Goal: Information Seeking & Learning: Learn about a topic

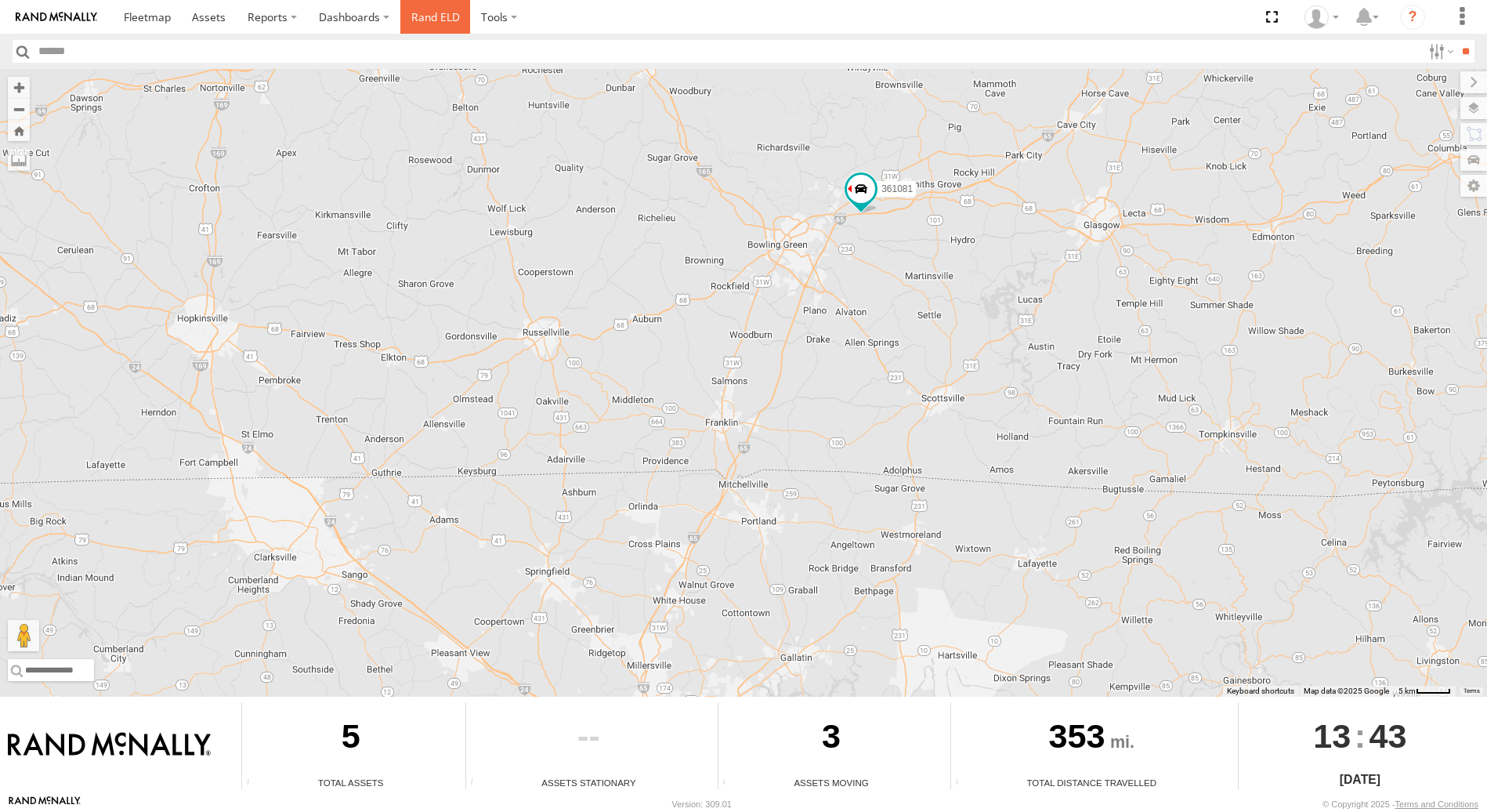
click at [443, 17] on link "Rand ELD" at bounding box center [435, 17] width 70 height 34
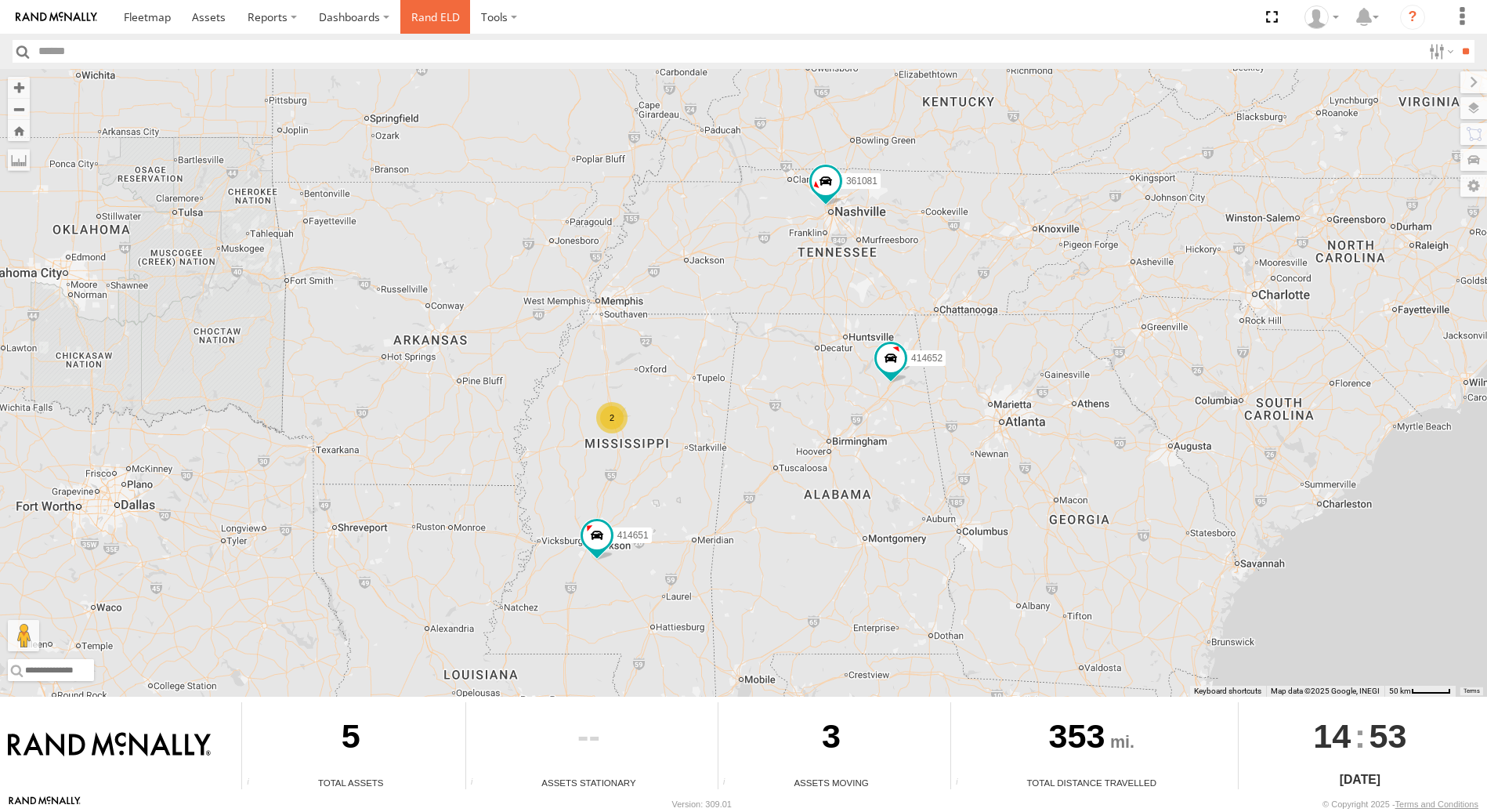
click at [435, 17] on link "Rand ELD" at bounding box center [435, 17] width 70 height 34
click at [1431, 51] on label at bounding box center [1440, 51] width 34 height 23
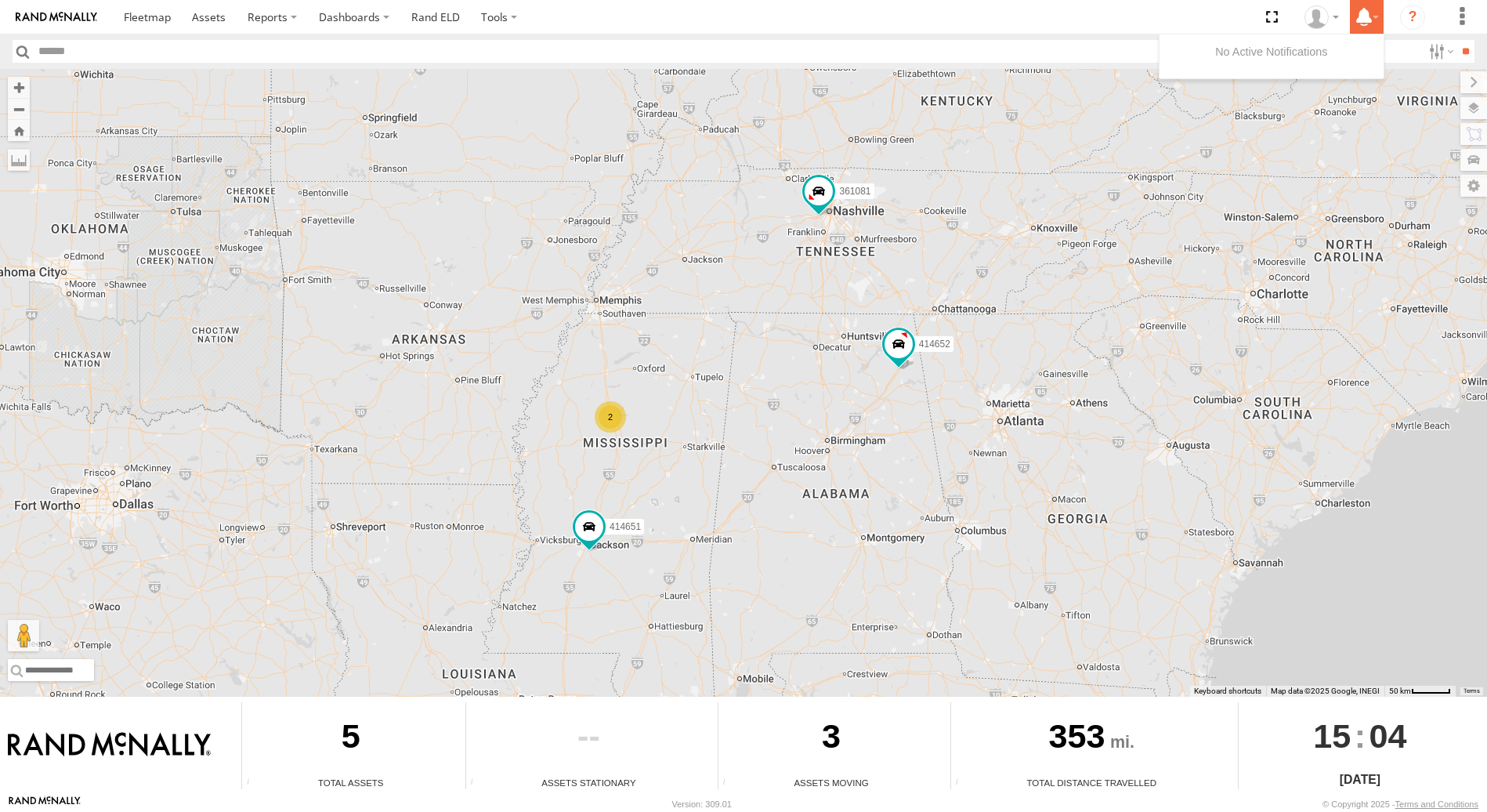
click at [1362, 14] on icon at bounding box center [1364, 17] width 28 height 20
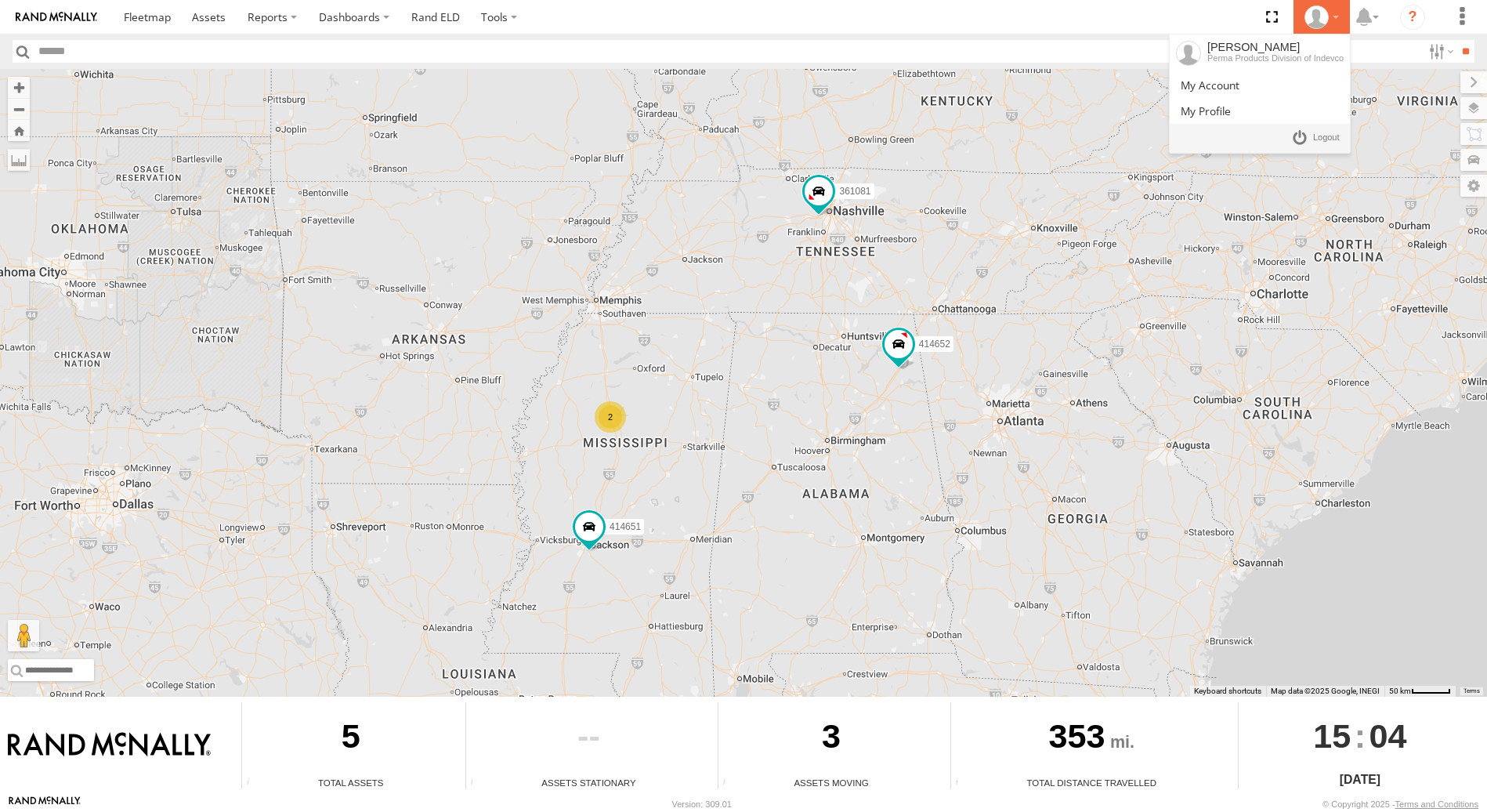
click at [1321, 22] on icon at bounding box center [1317, 17] width 24 height 24
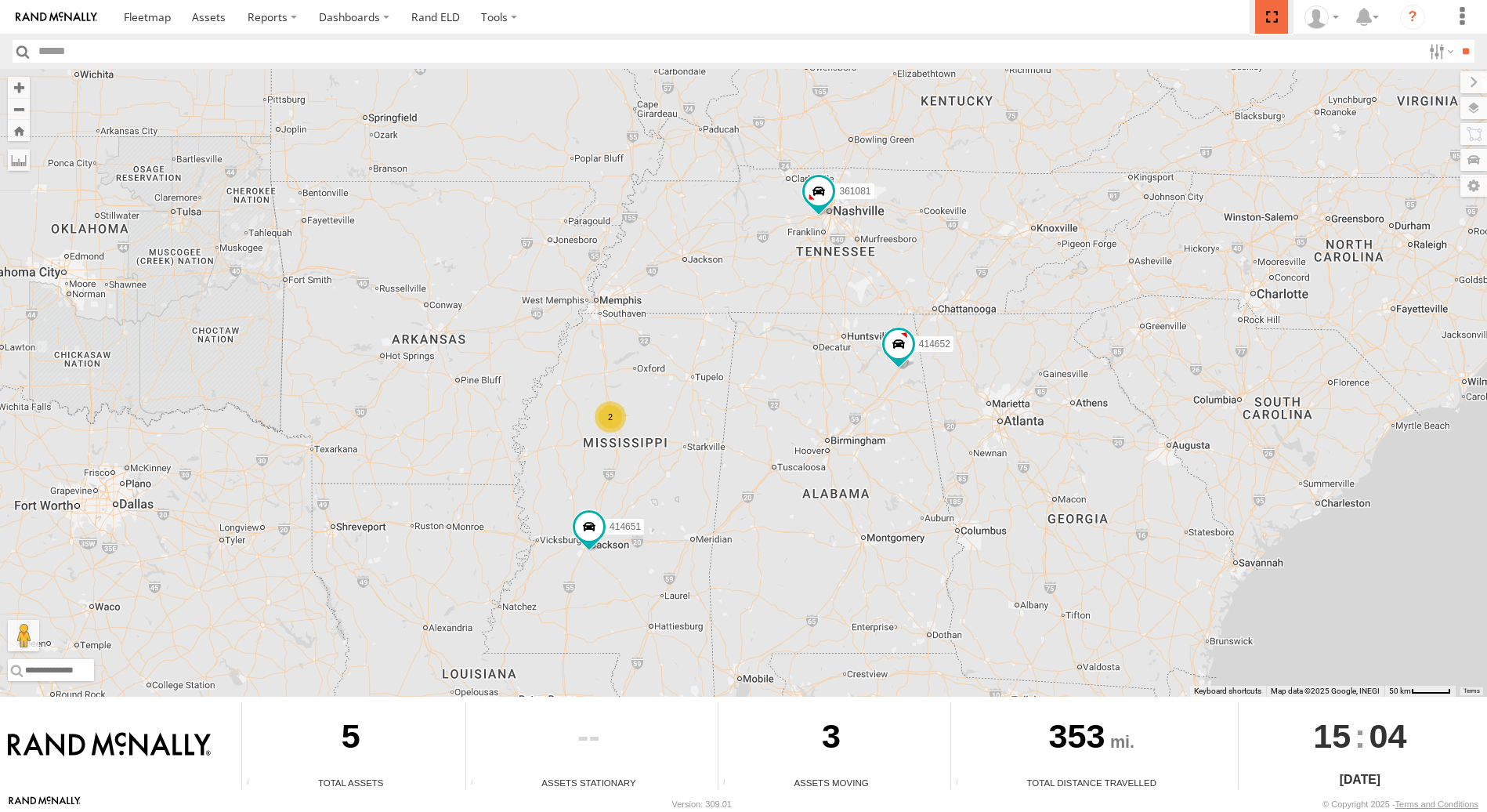
click at [1265, 18] on span at bounding box center [1271, 17] width 32 height 34
click at [1440, 50] on label at bounding box center [1440, 51] width 34 height 23
click at [1367, 23] on icon at bounding box center [1364, 17] width 28 height 20
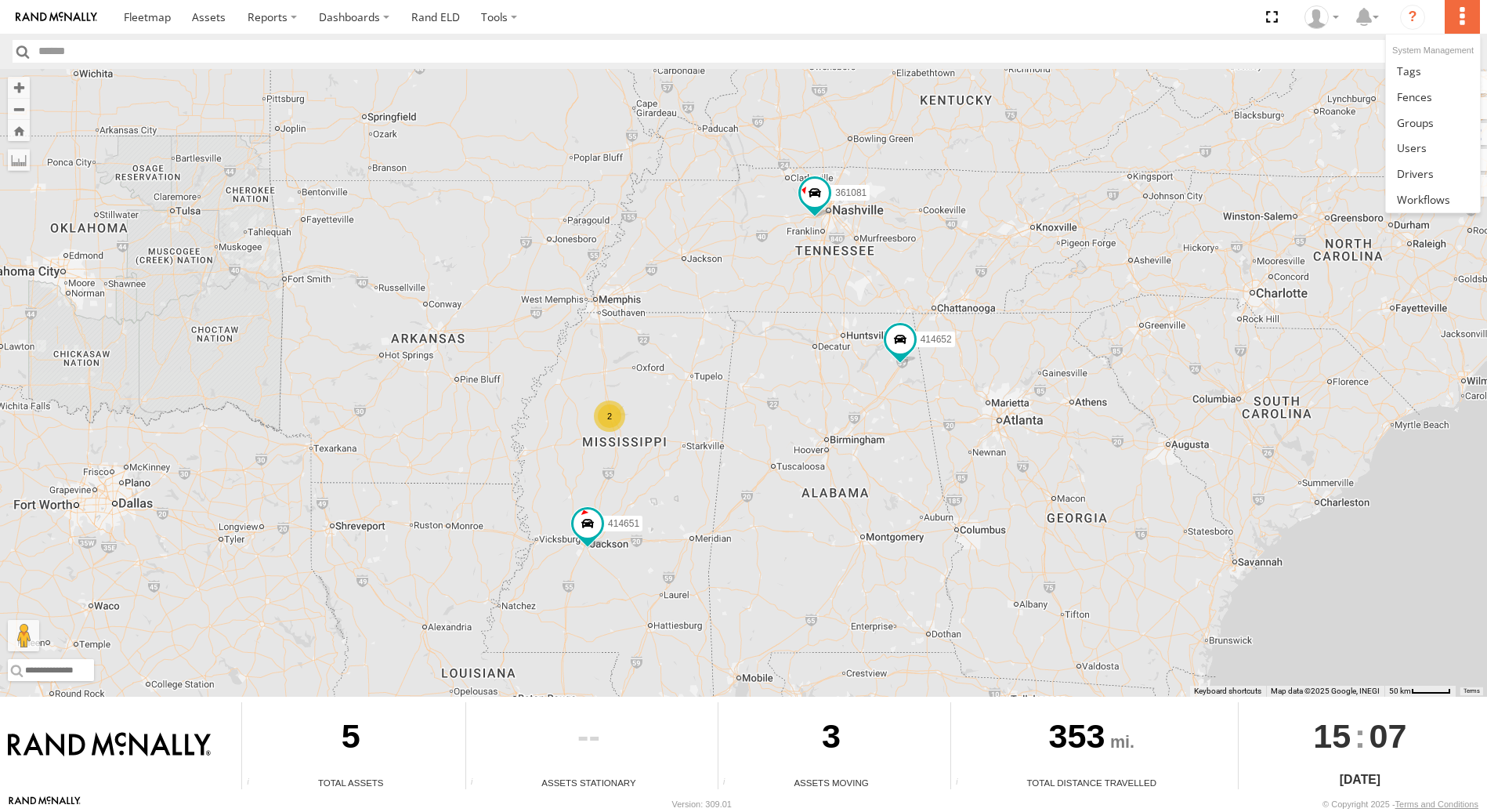
click at [1461, 18] on label at bounding box center [1463, 17] width 35 height 34
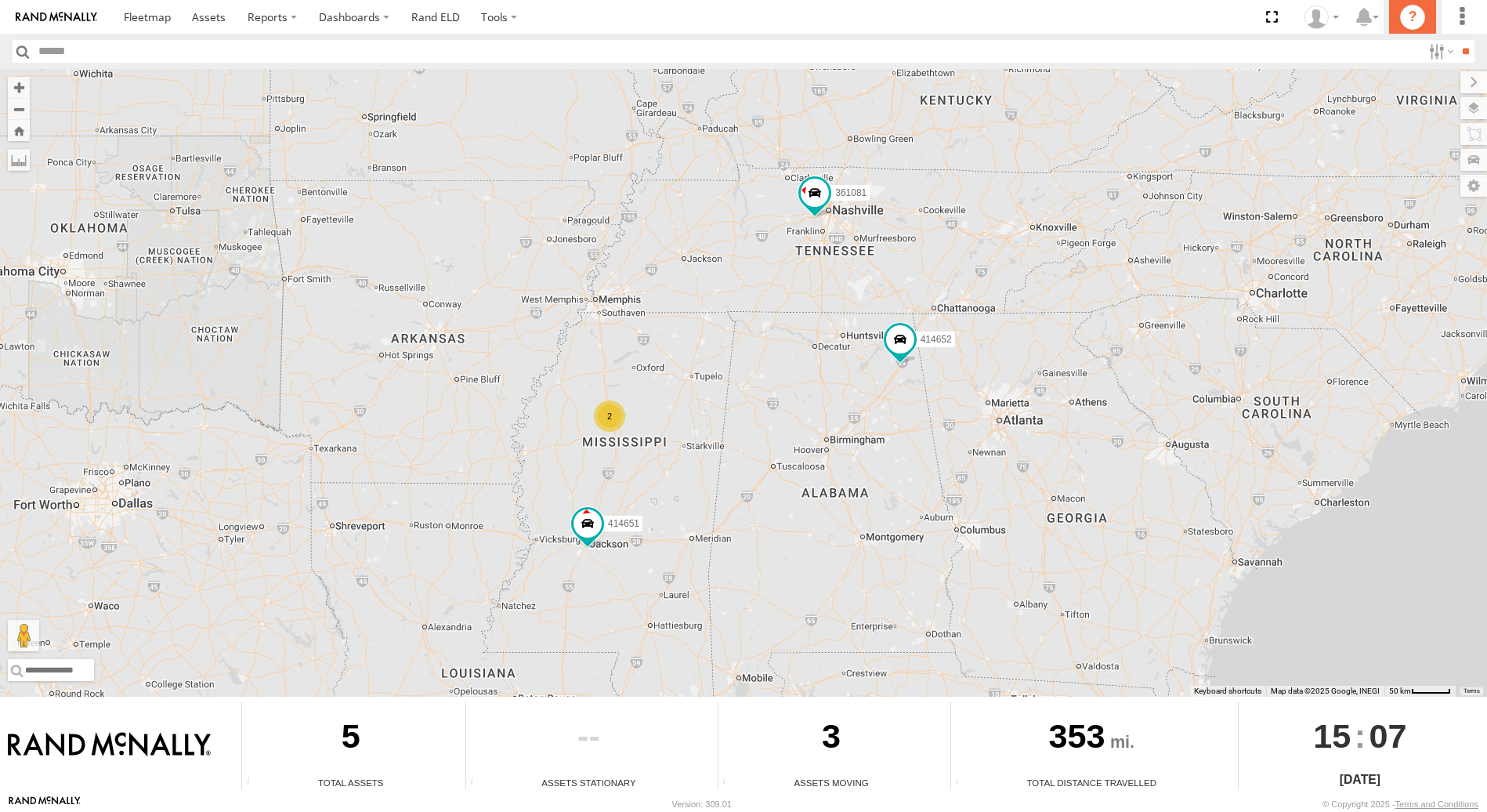
click at [1413, 20] on icon "?" at bounding box center [1413, 17] width 25 height 25
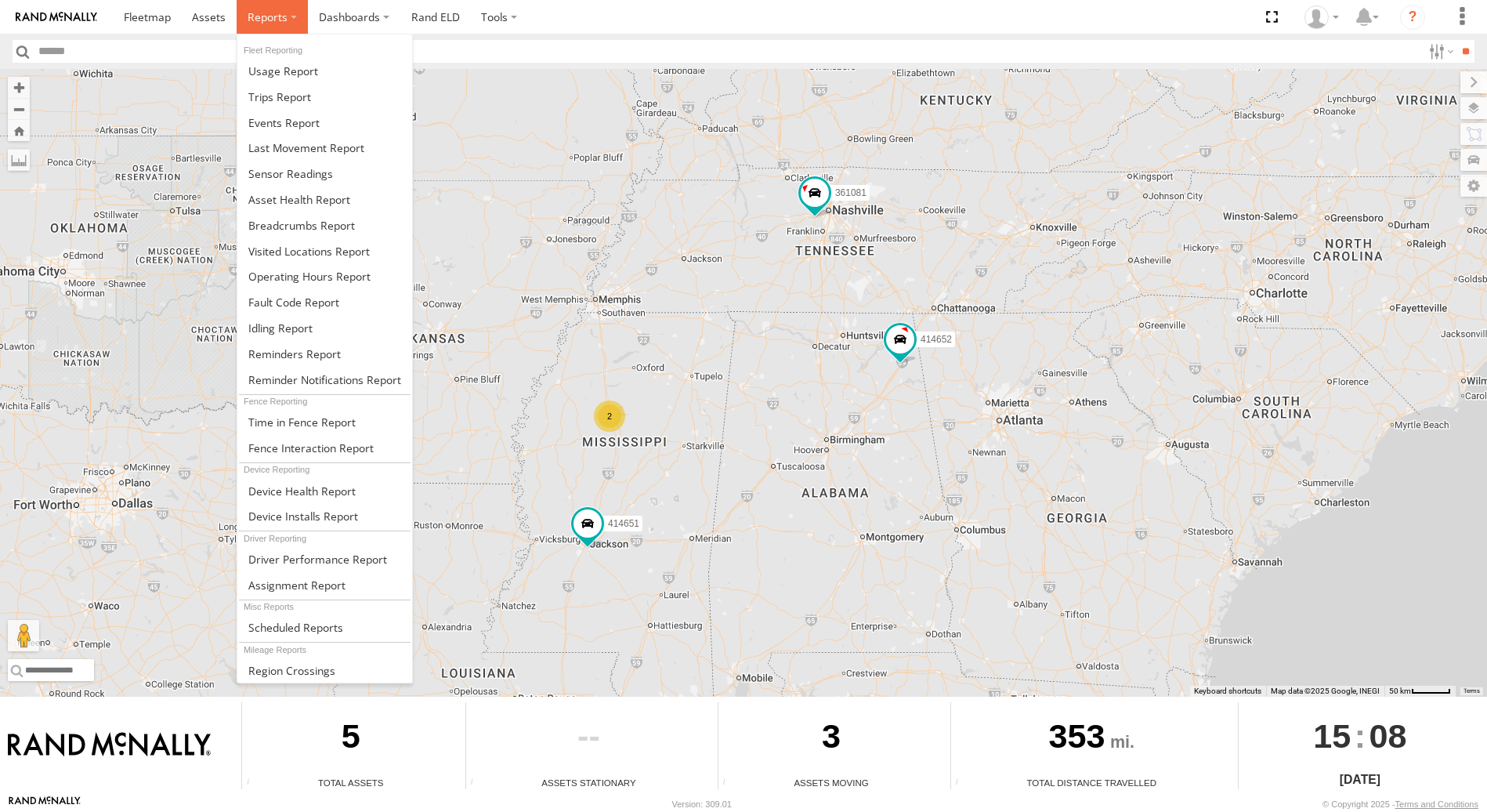
click at [276, 19] on span at bounding box center [267, 17] width 40 height 15
click at [297, 122] on span at bounding box center [284, 122] width 71 height 15
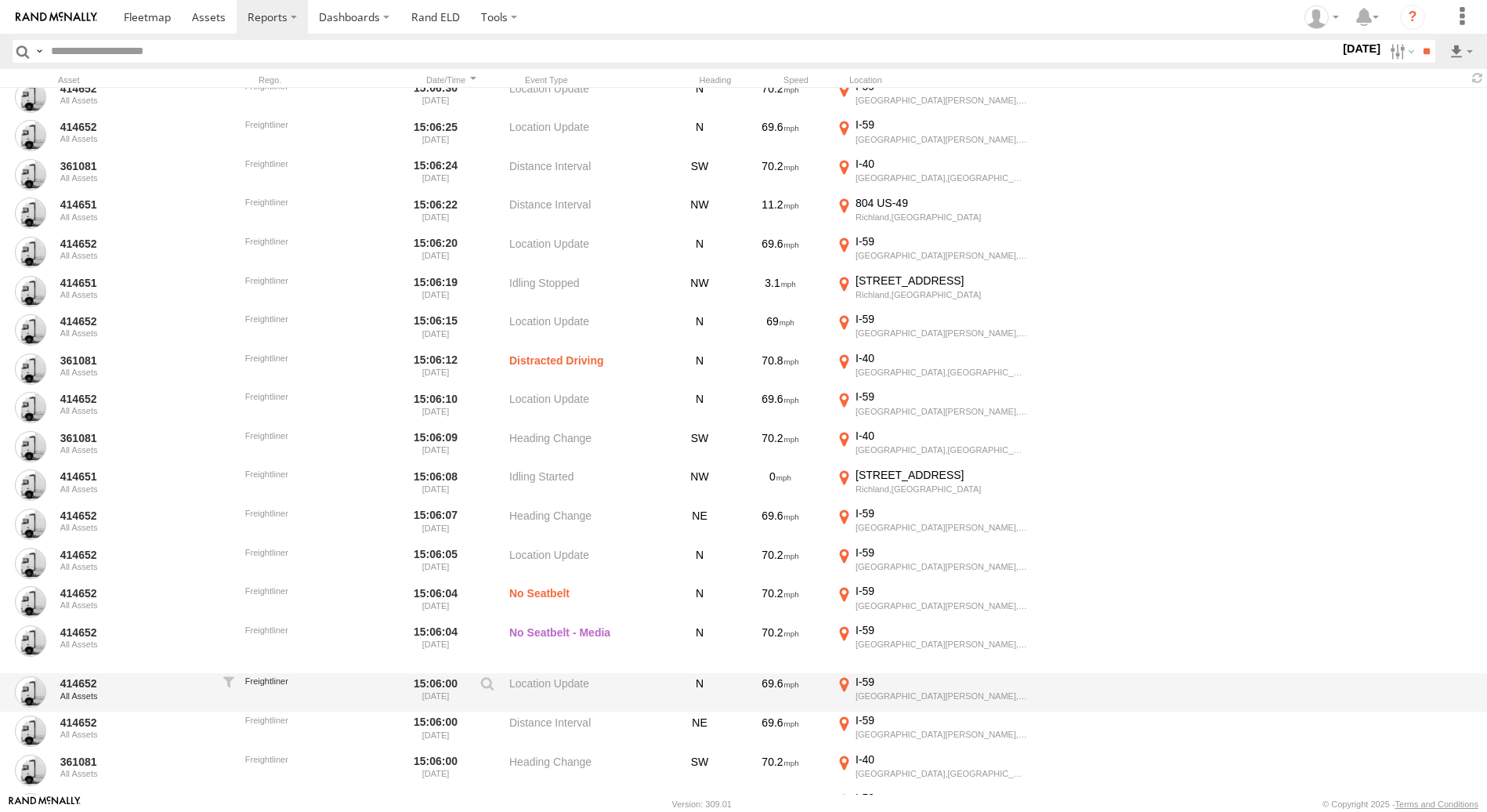
scroll to position [1410, 0]
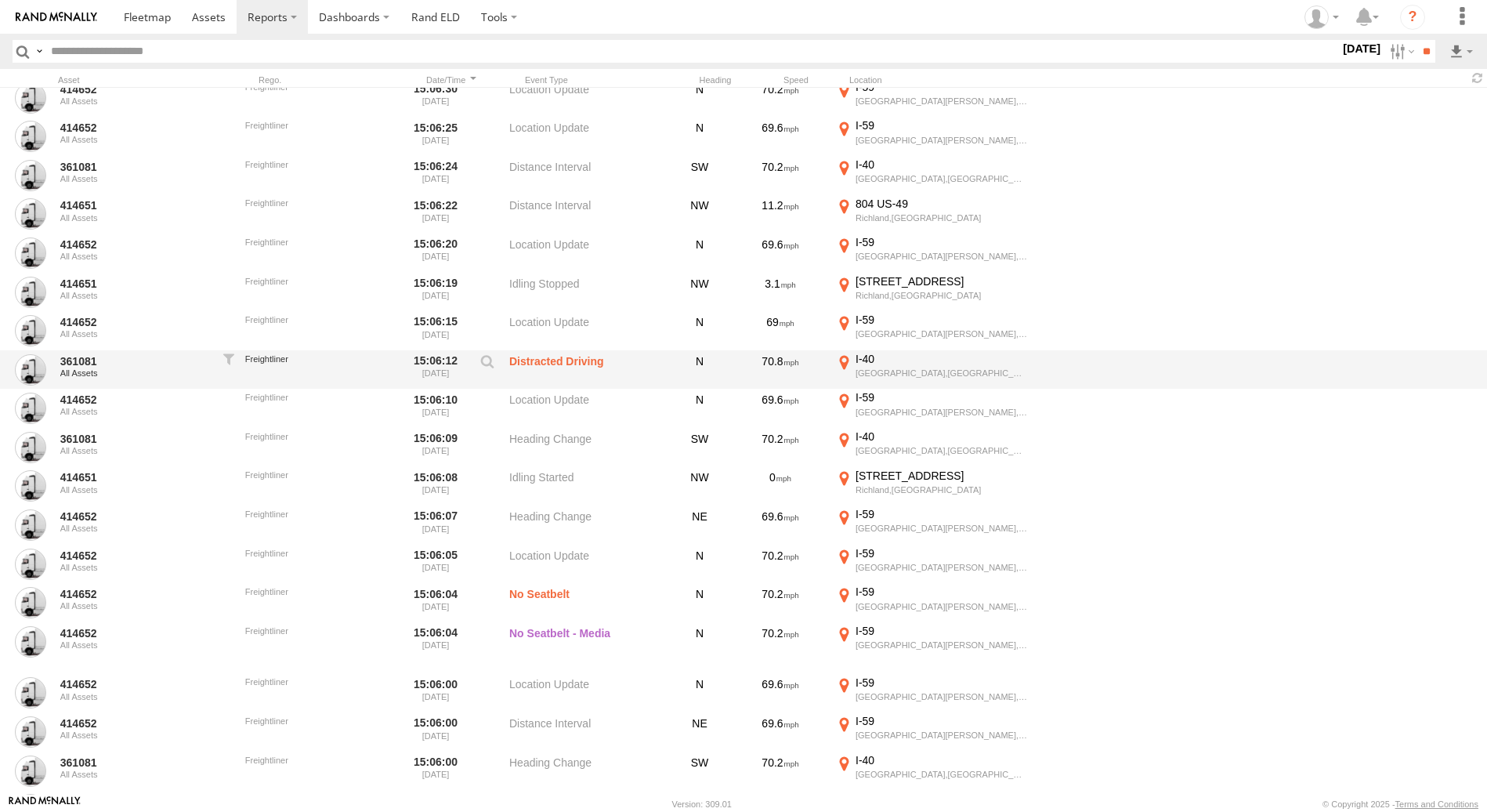
click at [974, 365] on div "I-40" at bounding box center [941, 359] width 172 height 14
click at [0, 0] on div at bounding box center [0, 0] width 0 height 0
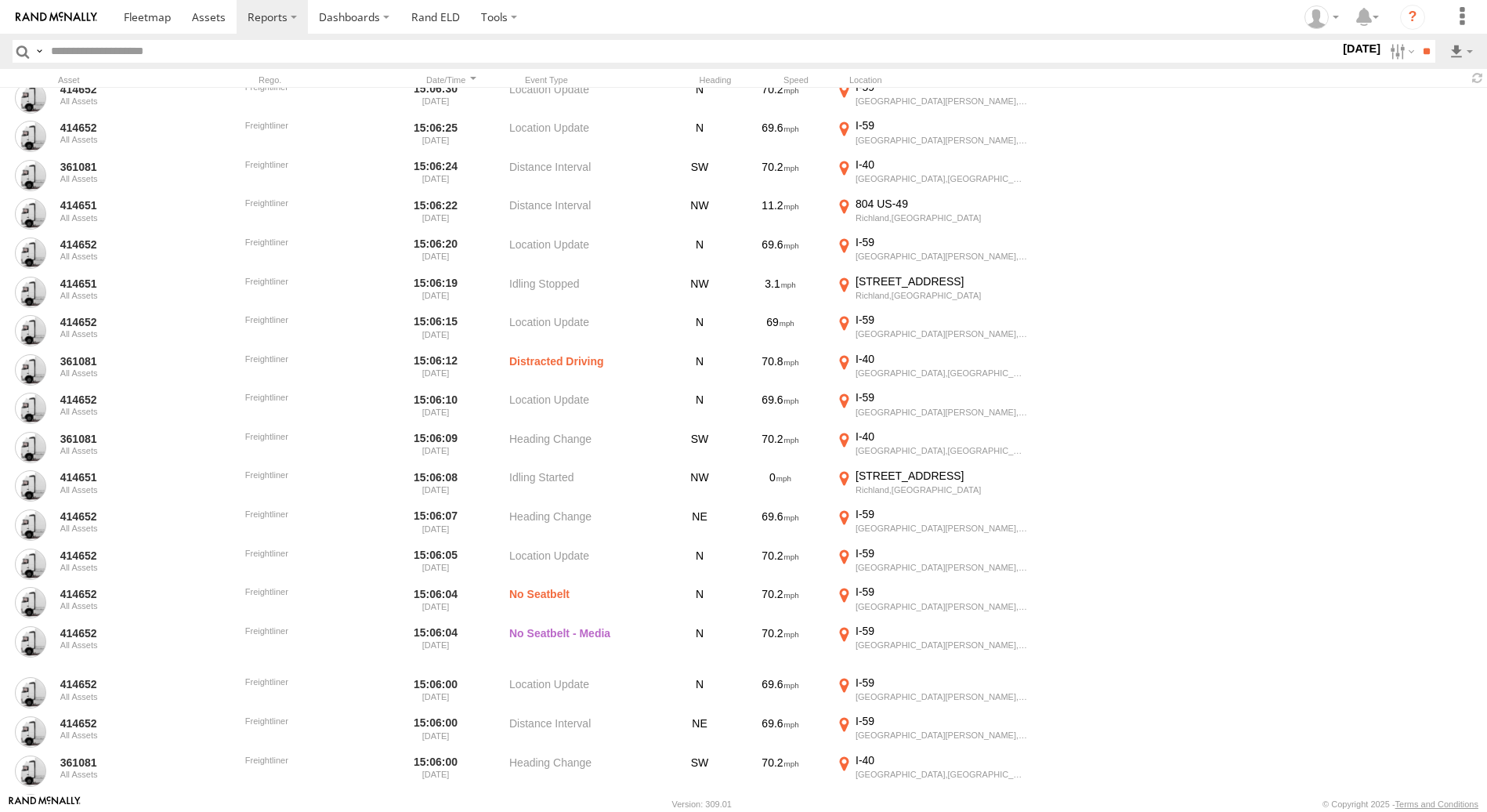
click at [0, 0] on label "×" at bounding box center [0, 0] width 0 height 0
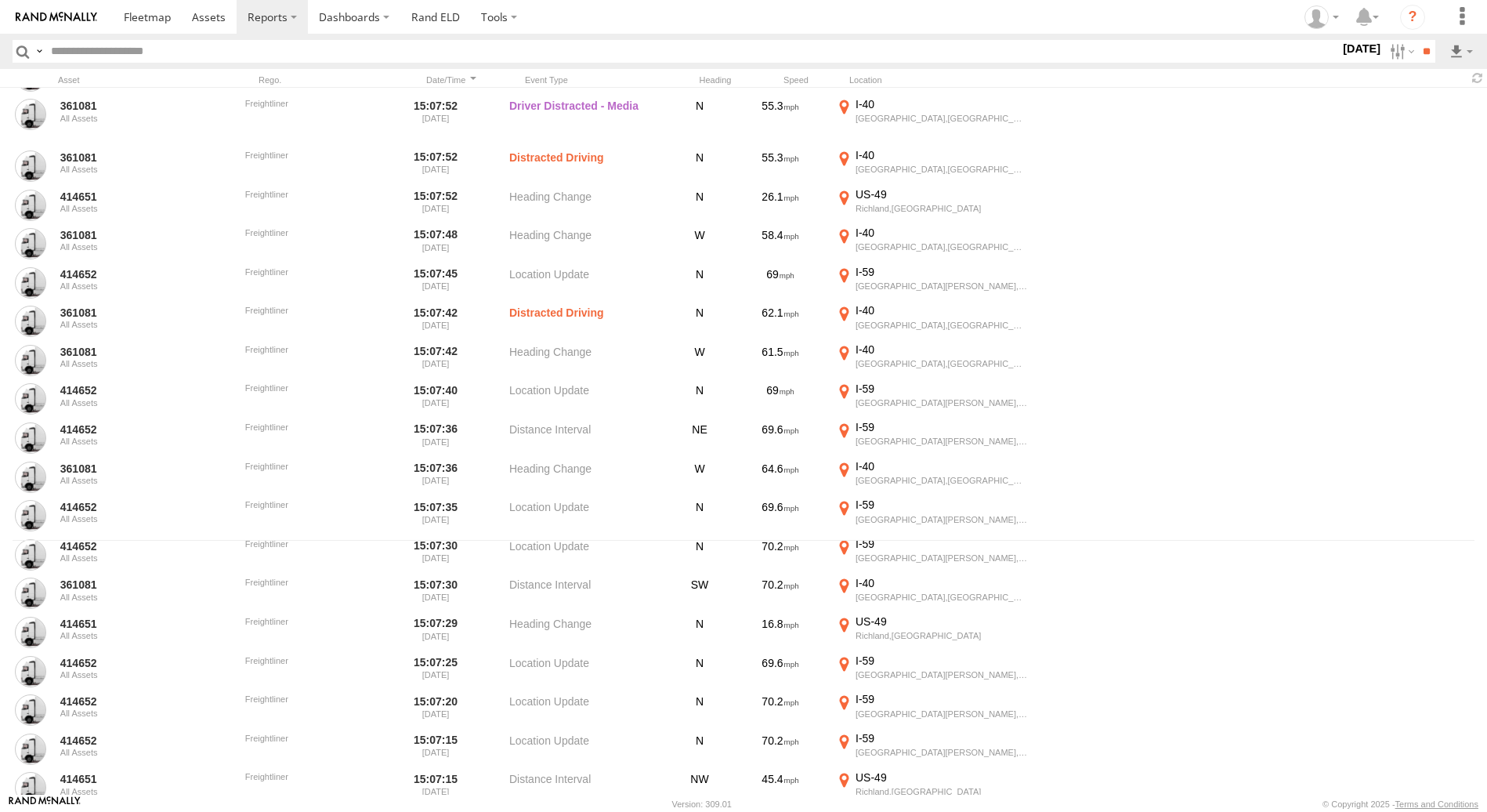
scroll to position [157, 0]
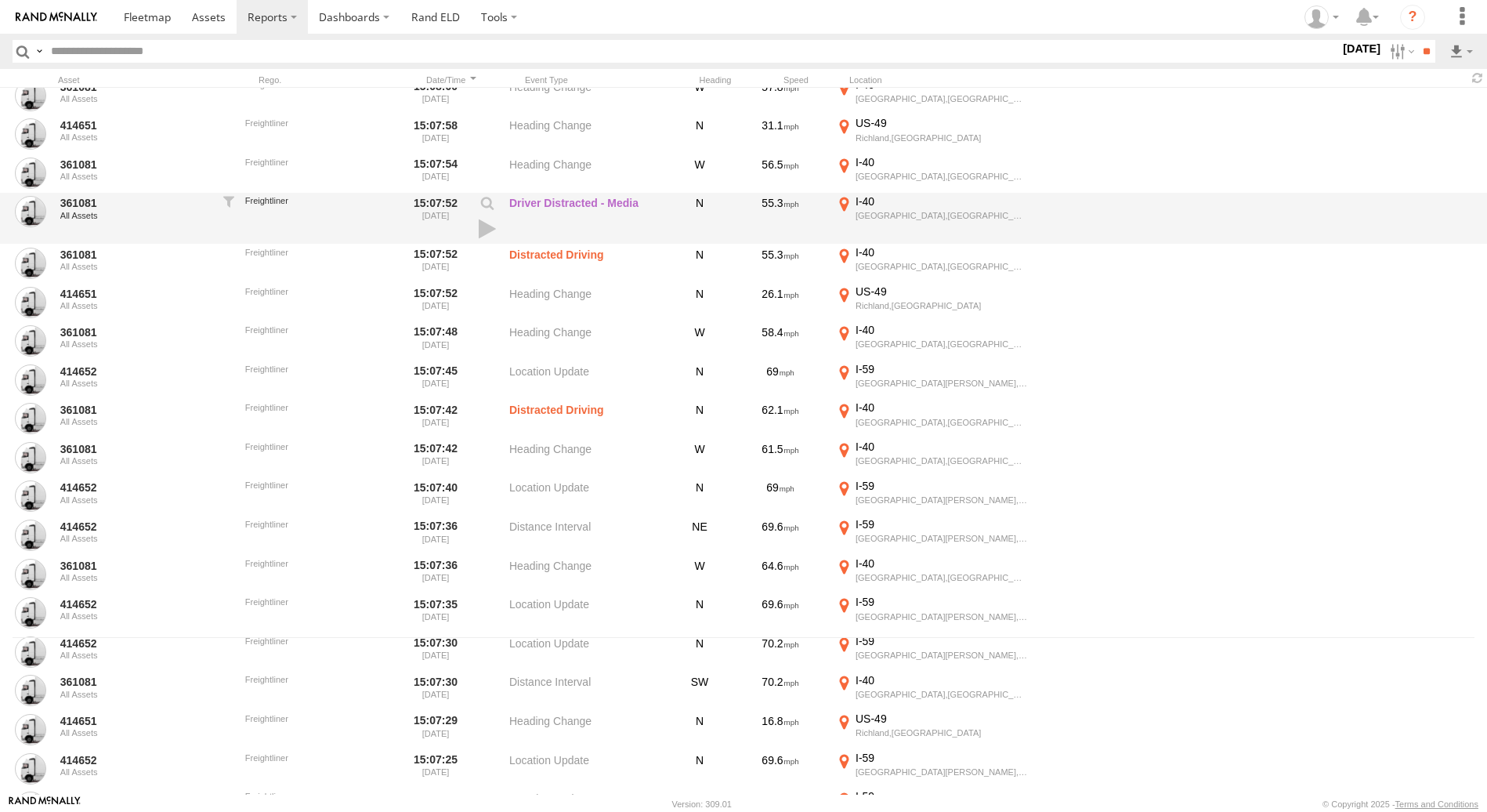
click at [658, 212] on label "Driver Distracted - Media" at bounding box center [587, 218] width 157 height 49
click at [587, 205] on label "Driver Distracted - Media" at bounding box center [587, 218] width 157 height 49
click at [1053, 214] on div "361081 All Assets Freightliner 15:07:52 10/02/2025 Driver Distracted - Media N …" at bounding box center [744, 218] width 1487 height 52
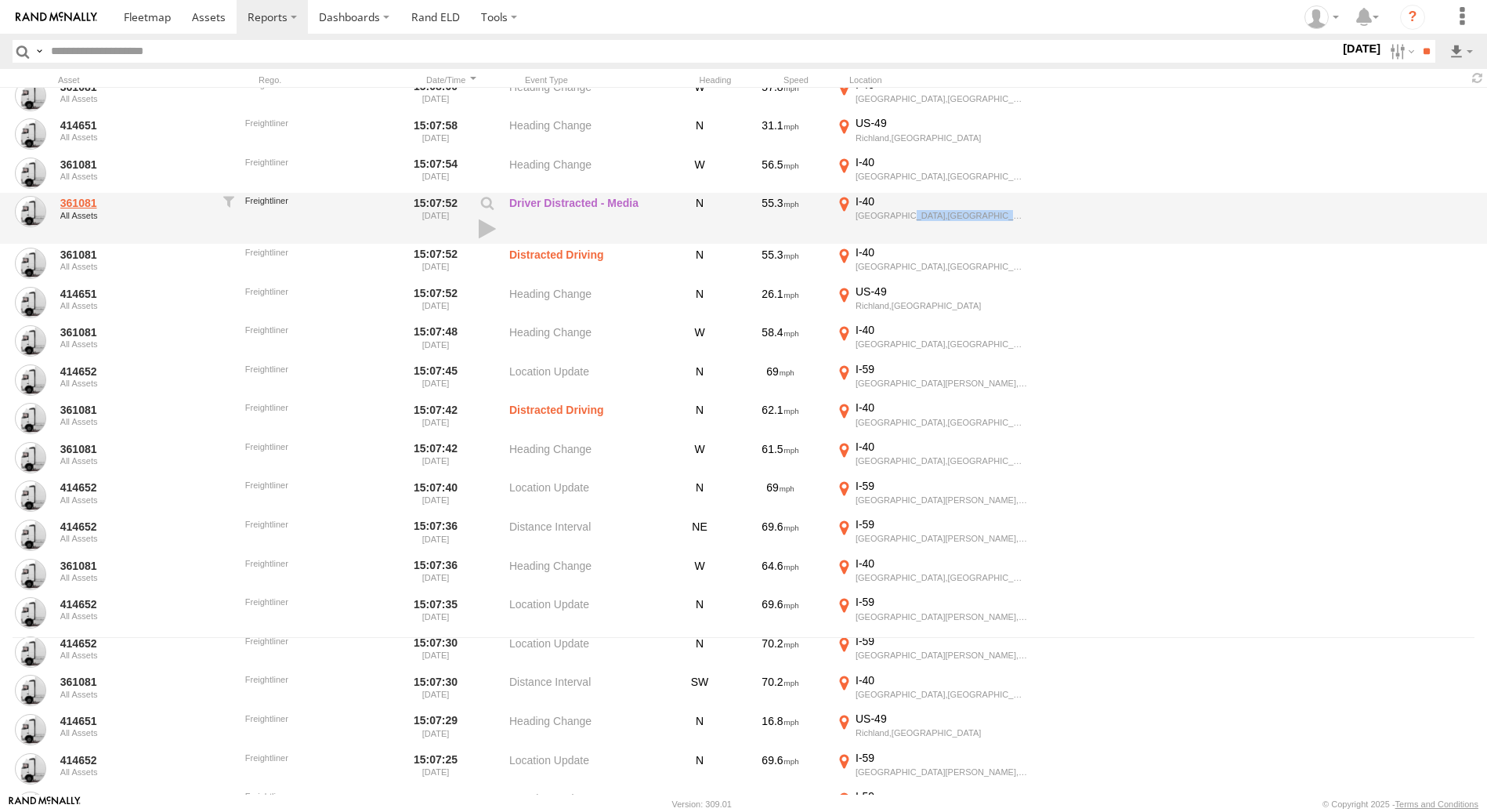
click at [111, 204] on link "361081" at bounding box center [136, 203] width 152 height 14
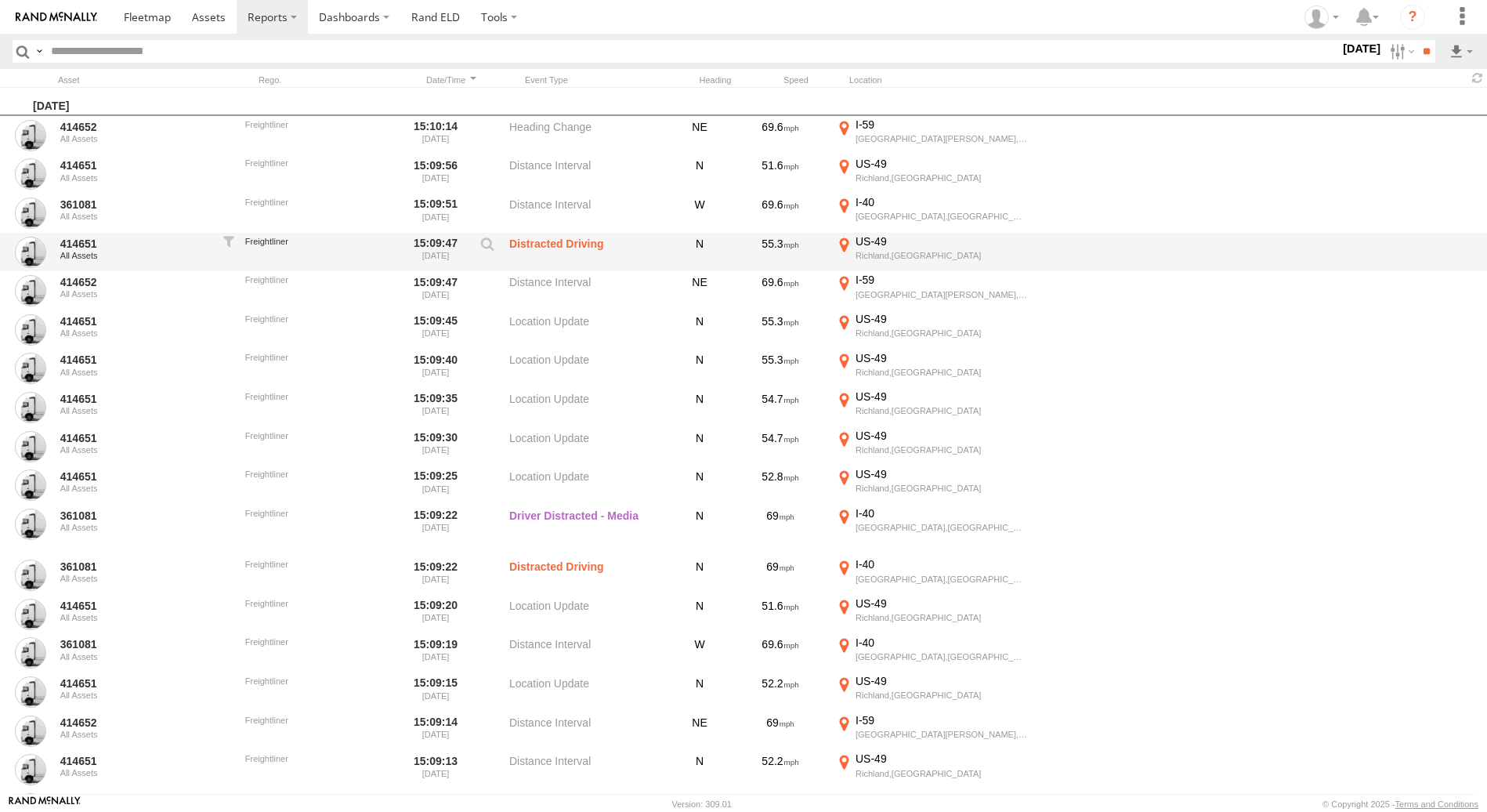
click at [565, 247] on label "Distracted Driving" at bounding box center [587, 252] width 157 height 36
click at [1086, 248] on div "414651 All Assets Freightliner 15:09:47 10/02/2025 Distracted Driving N 55.3 US…" at bounding box center [744, 252] width 1487 height 39
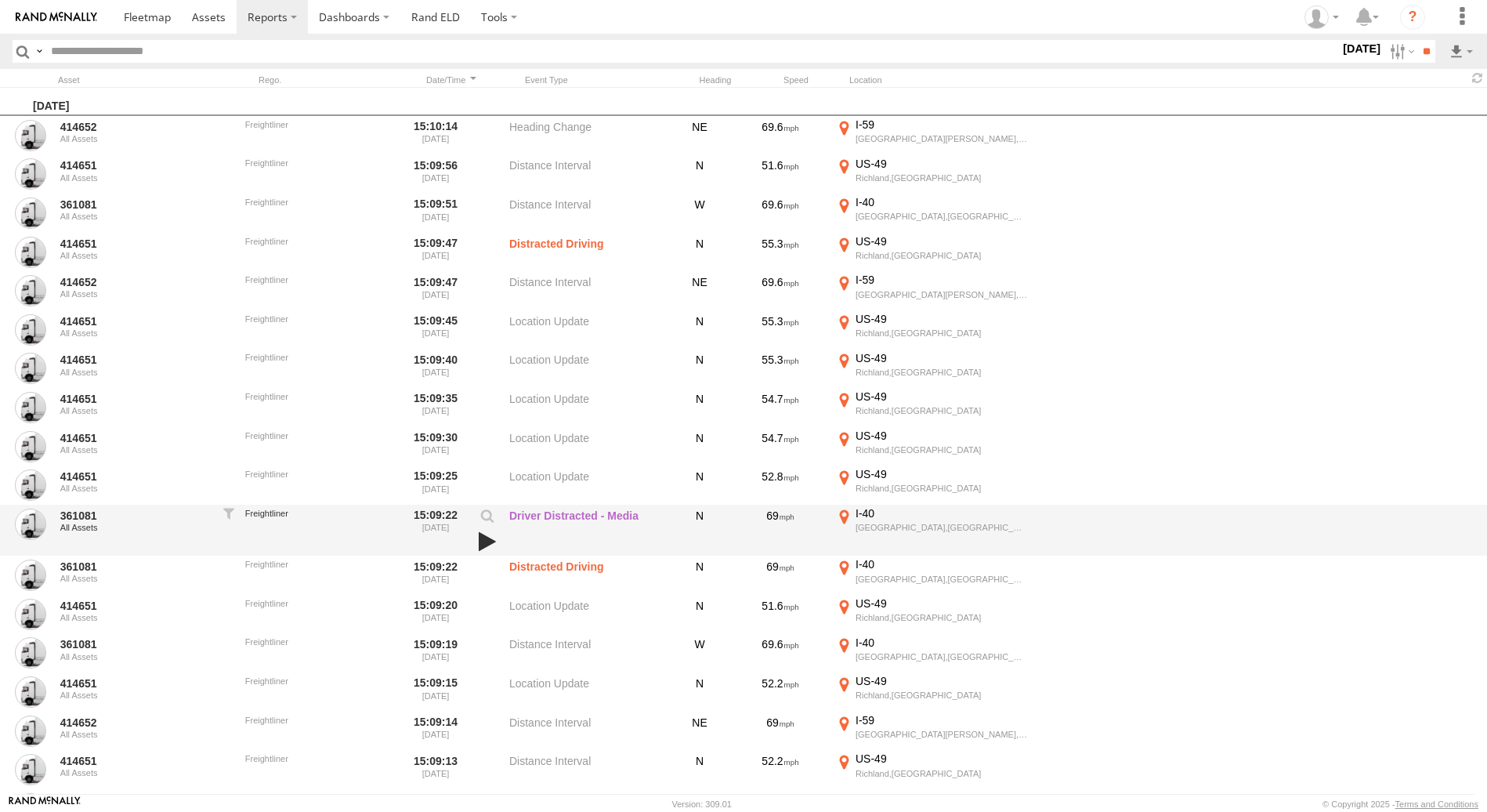
click at [484, 540] on link at bounding box center [487, 542] width 27 height 22
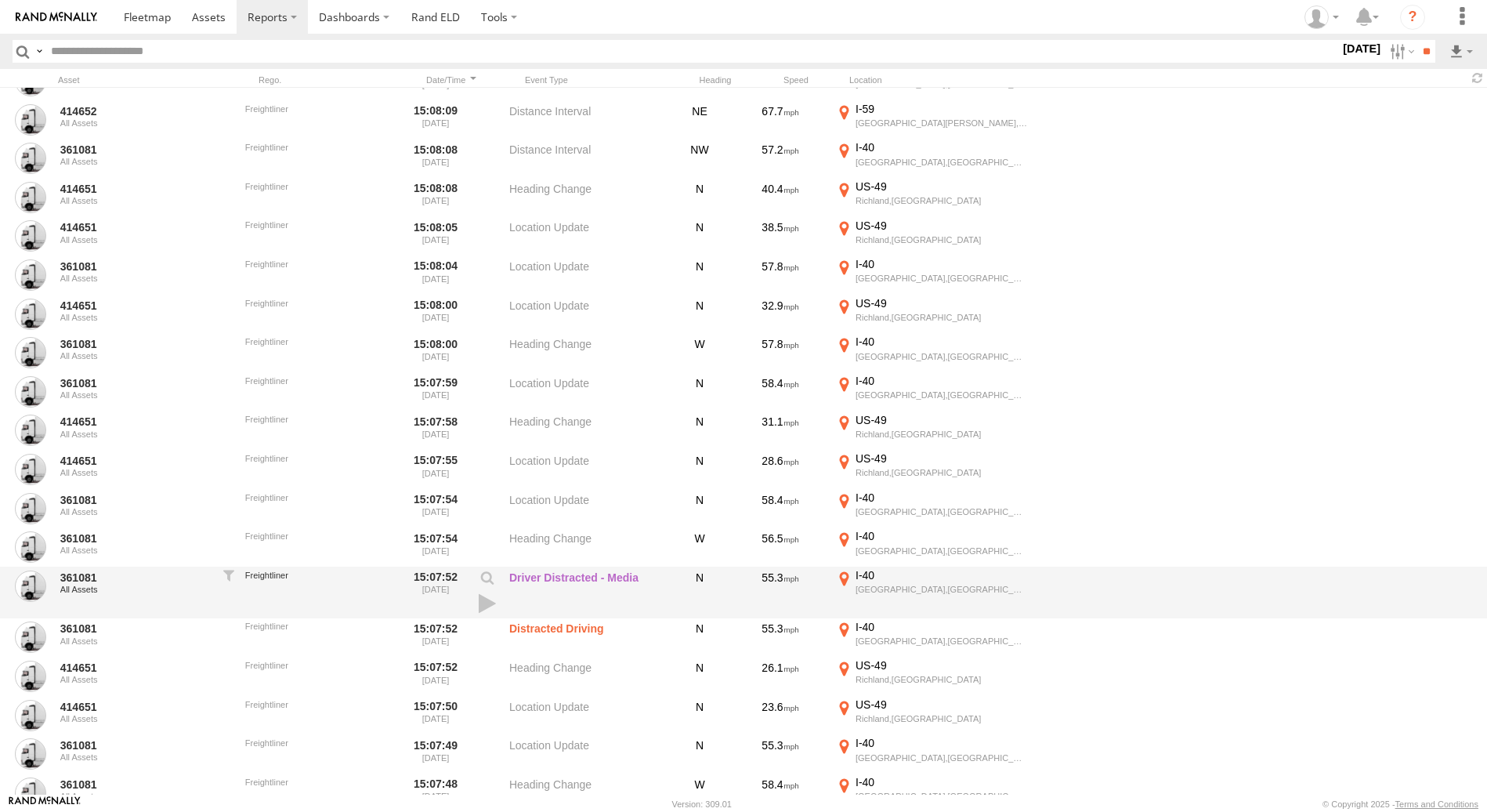
scroll to position [1880, 0]
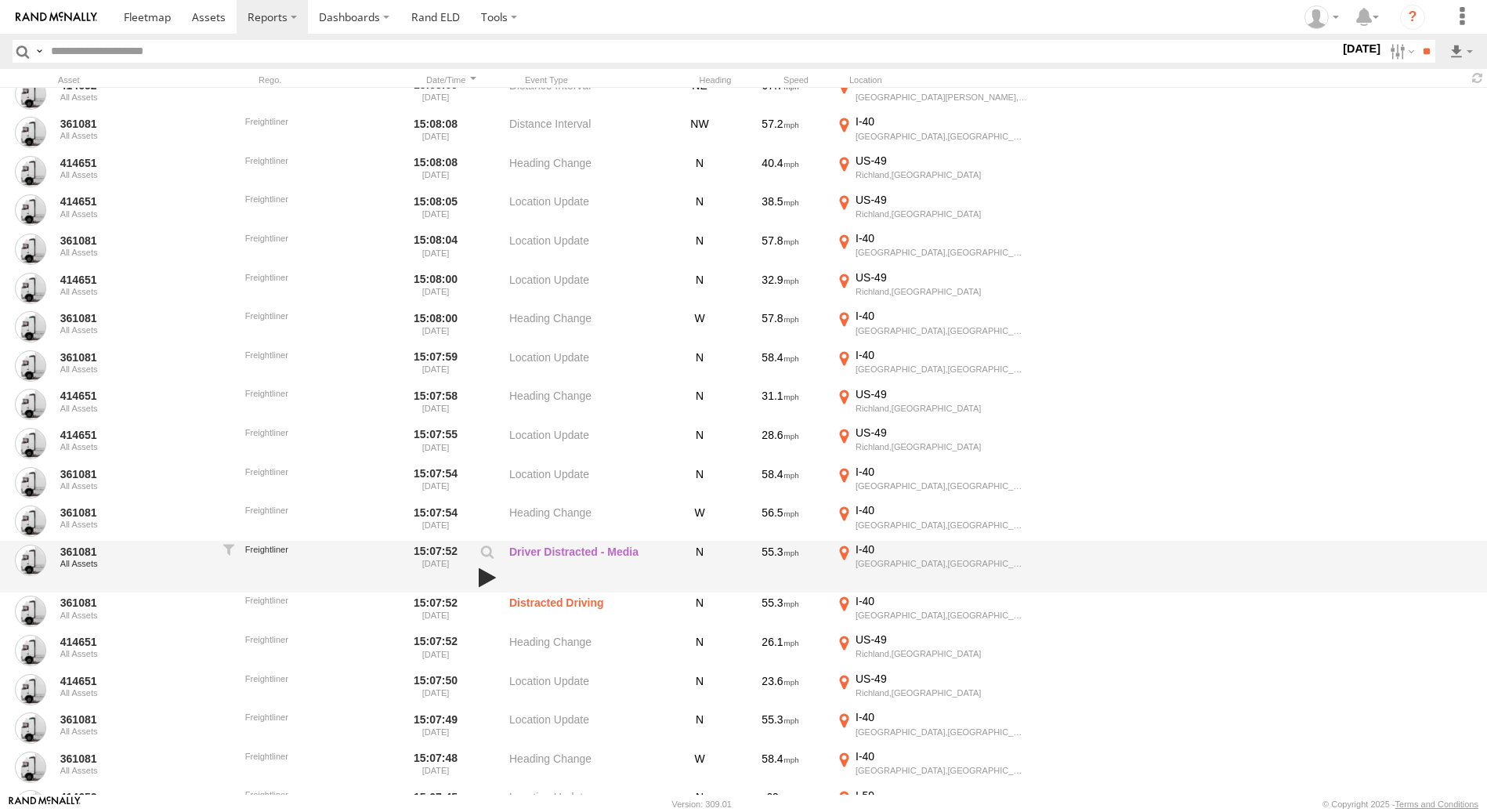
click at [479, 579] on link at bounding box center [487, 578] width 27 height 22
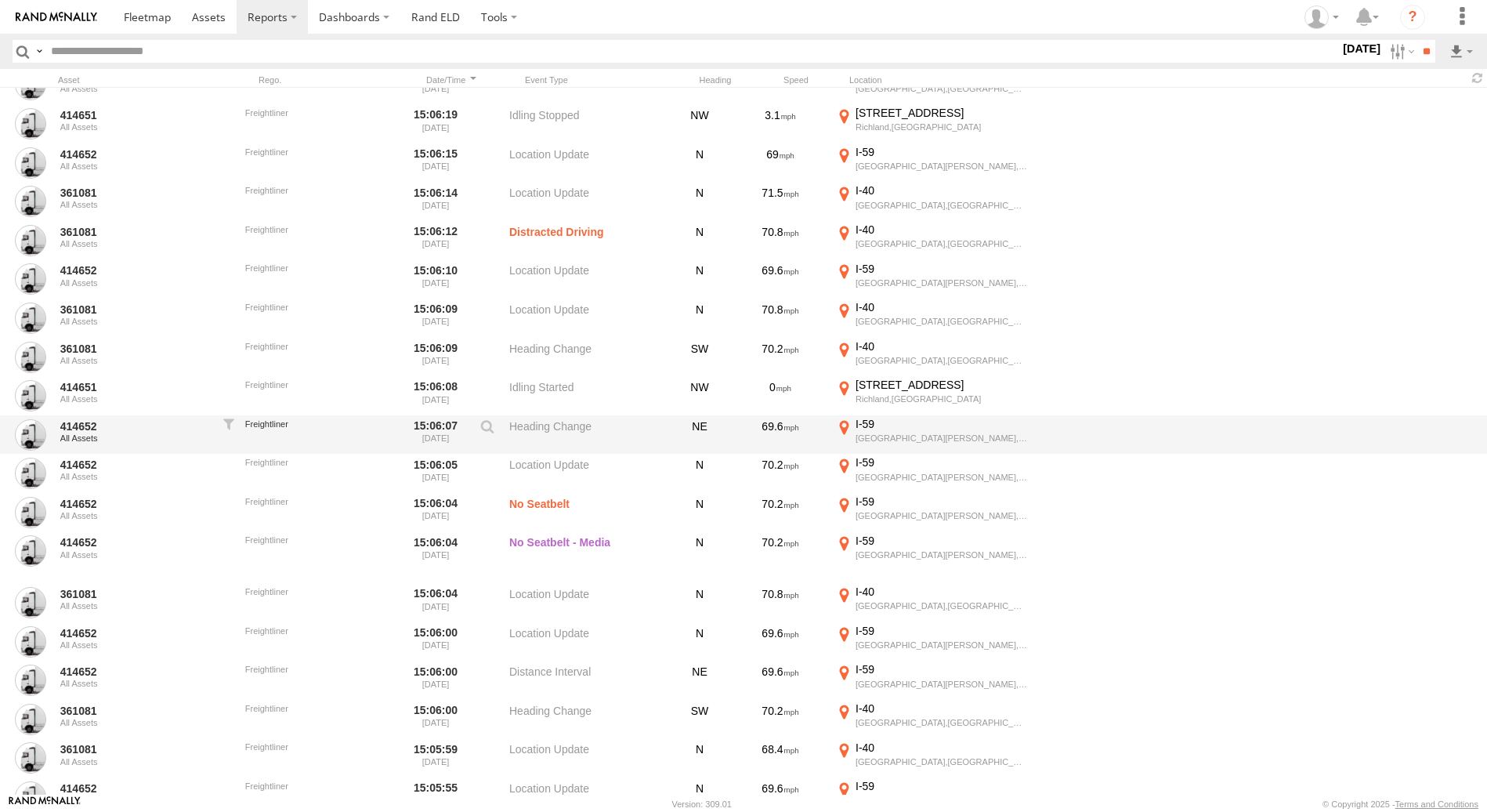
scroll to position [5093, 0]
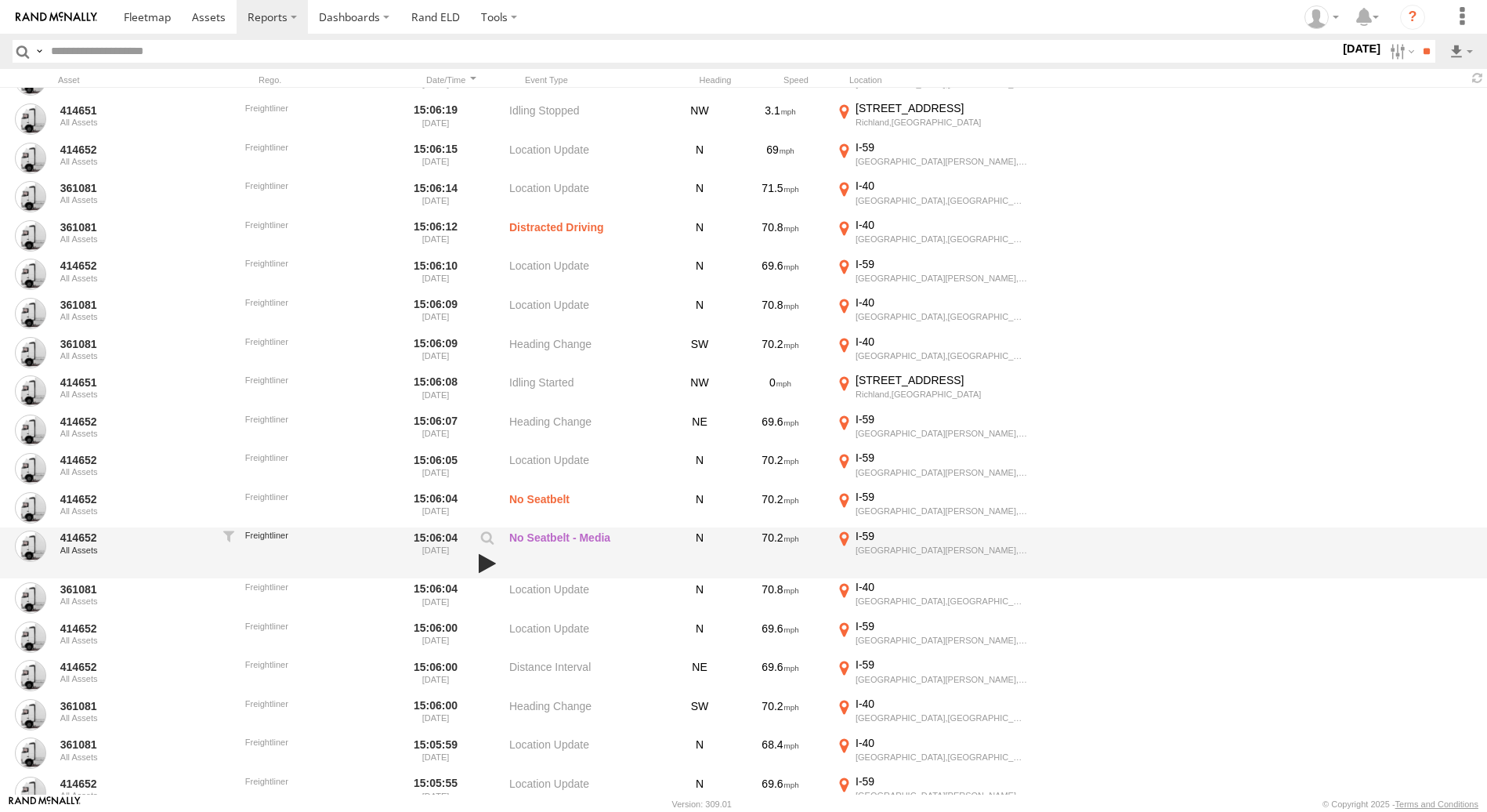
click at [481, 565] on link at bounding box center [487, 564] width 27 height 22
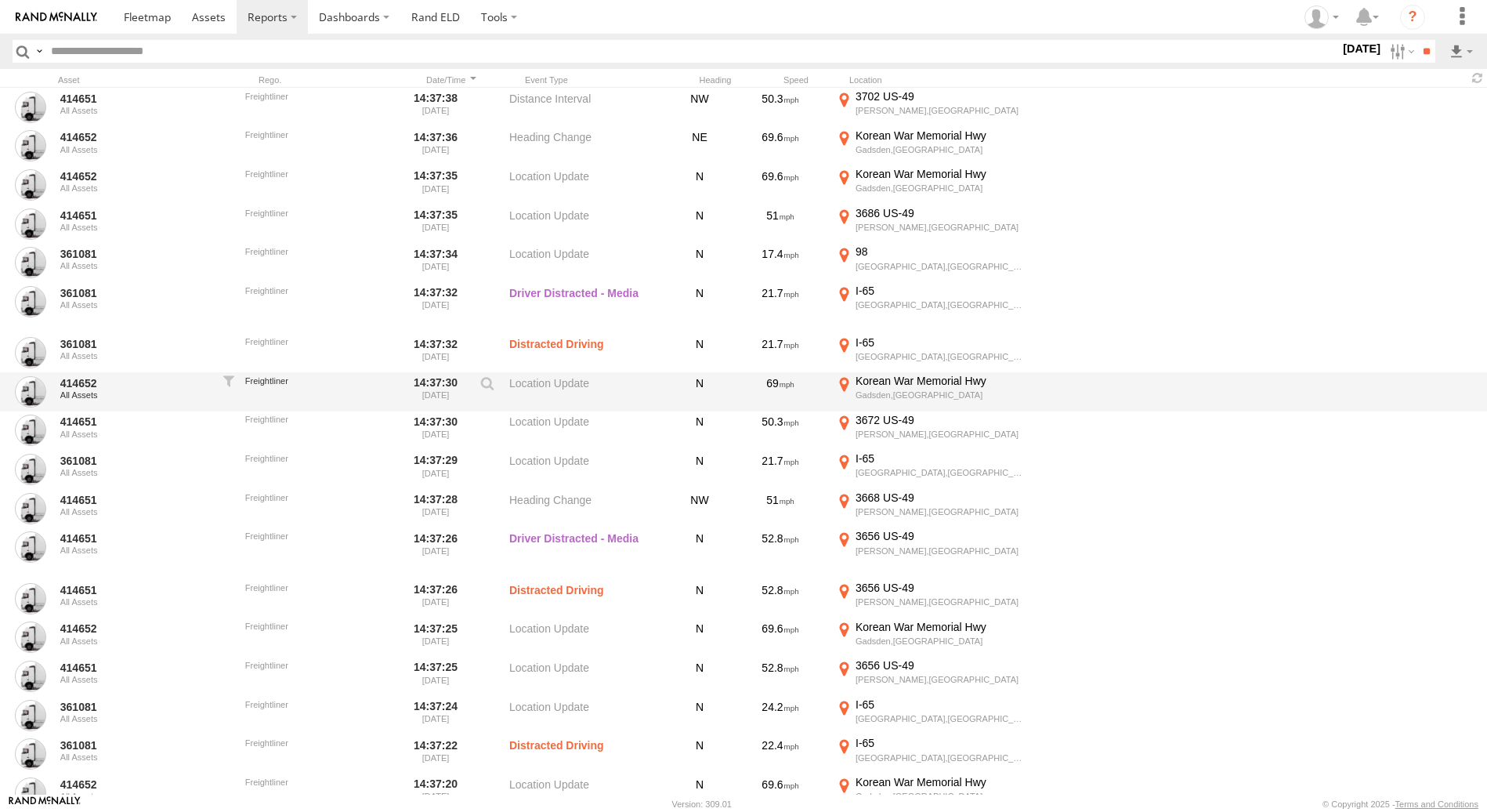
scroll to position [63851, 0]
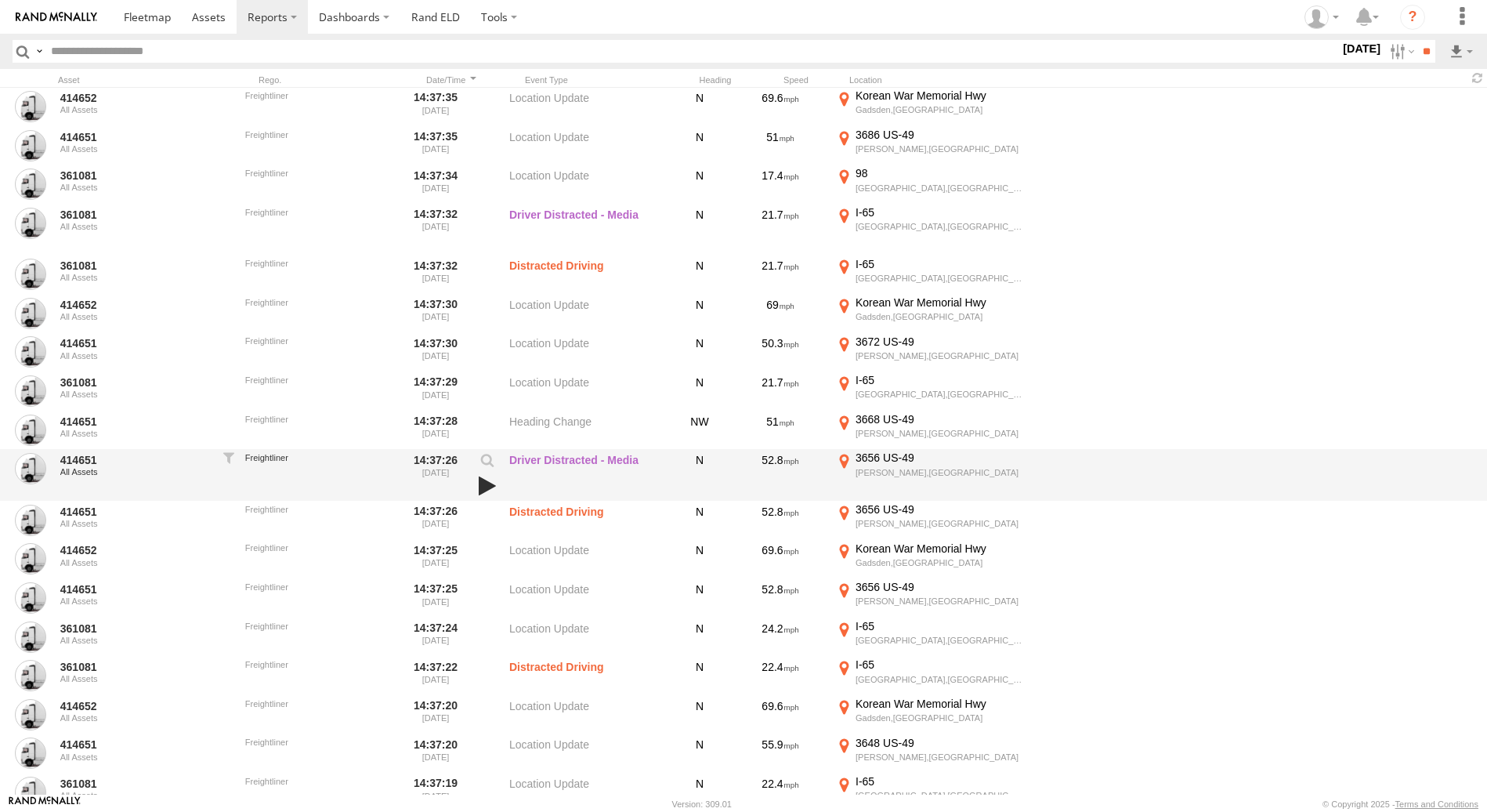
click at [490, 488] on link at bounding box center [487, 486] width 27 height 22
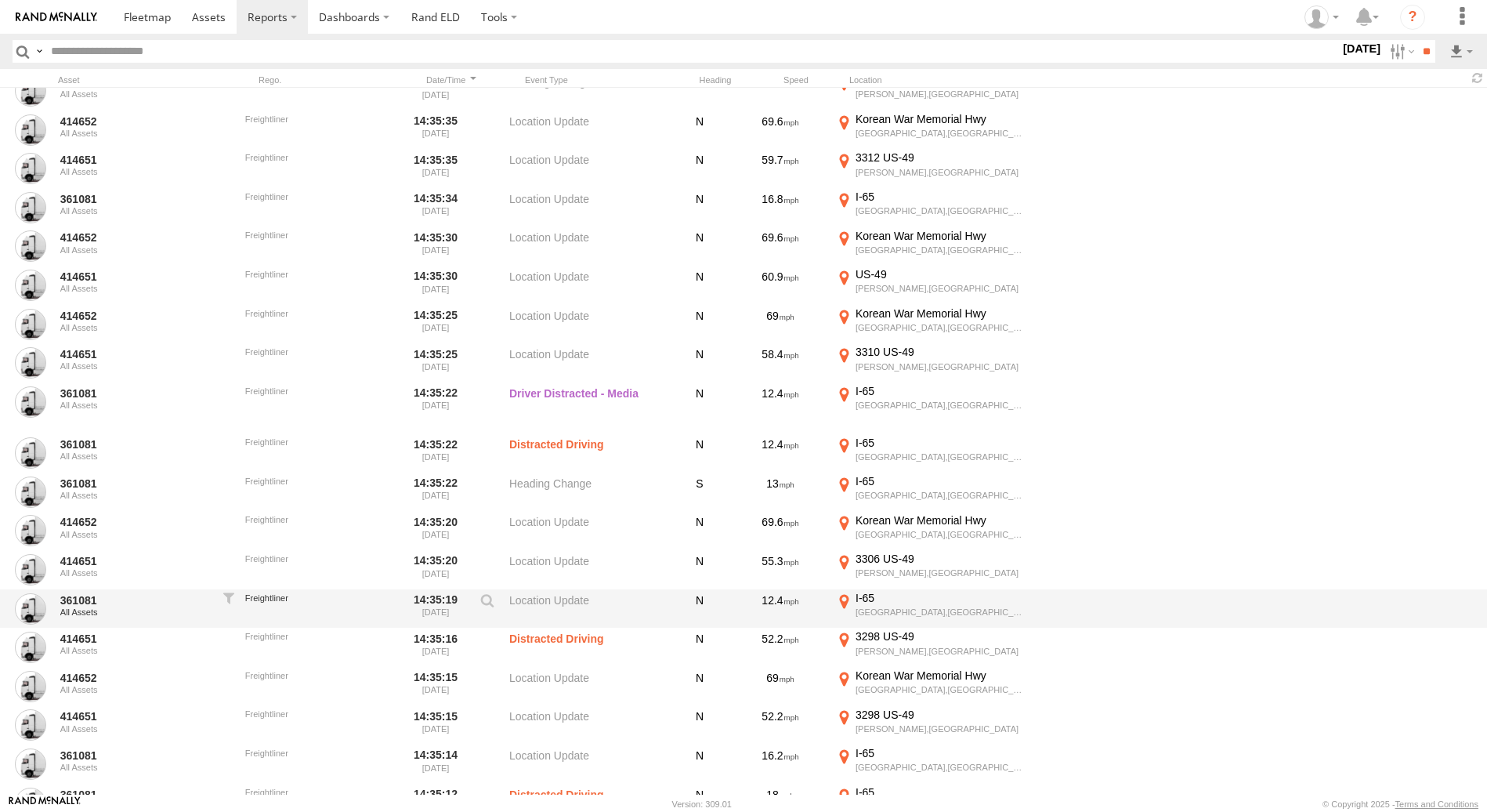
scroll to position [67455, 0]
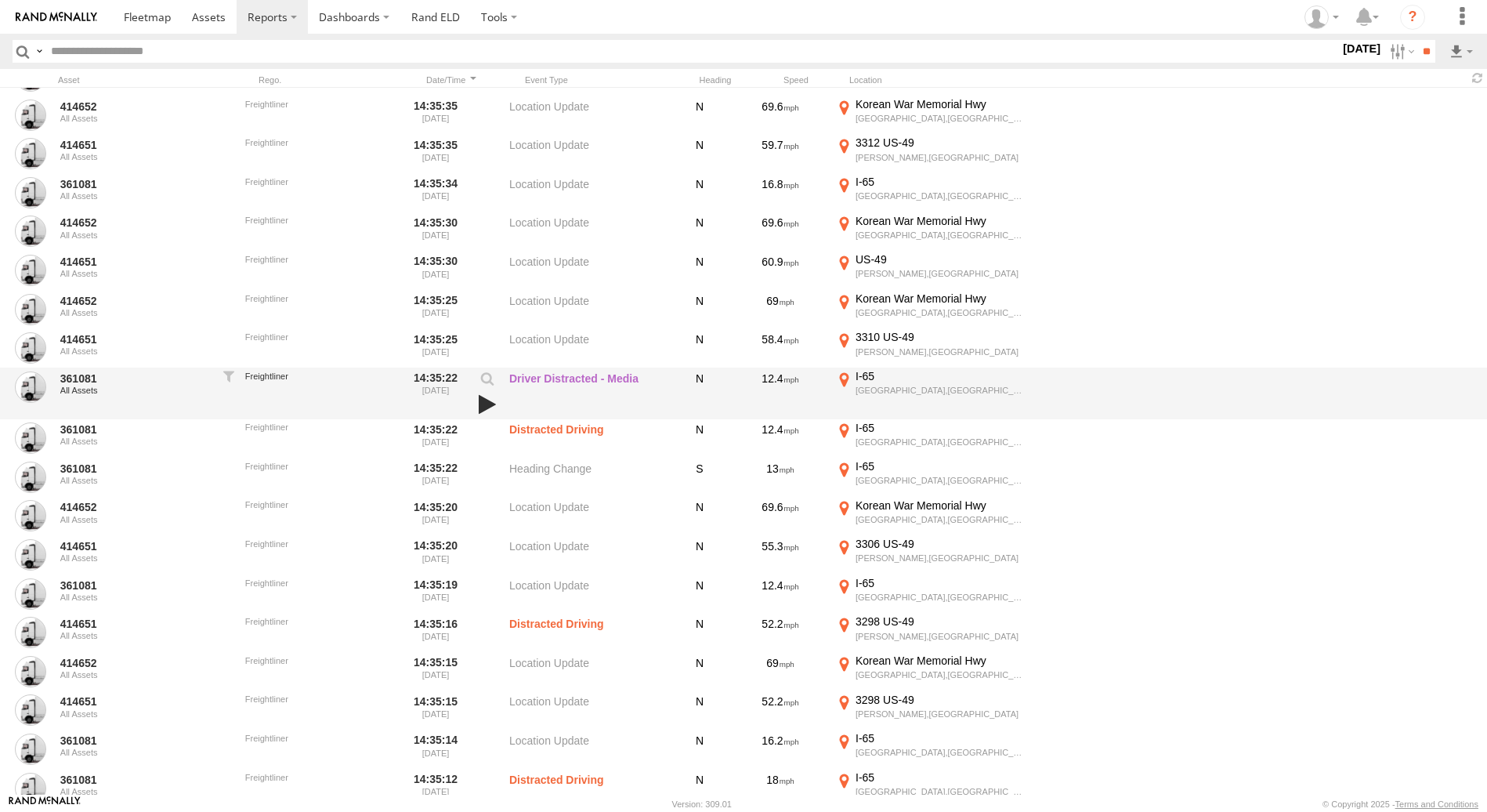
click at [480, 404] on link at bounding box center [487, 404] width 27 height 22
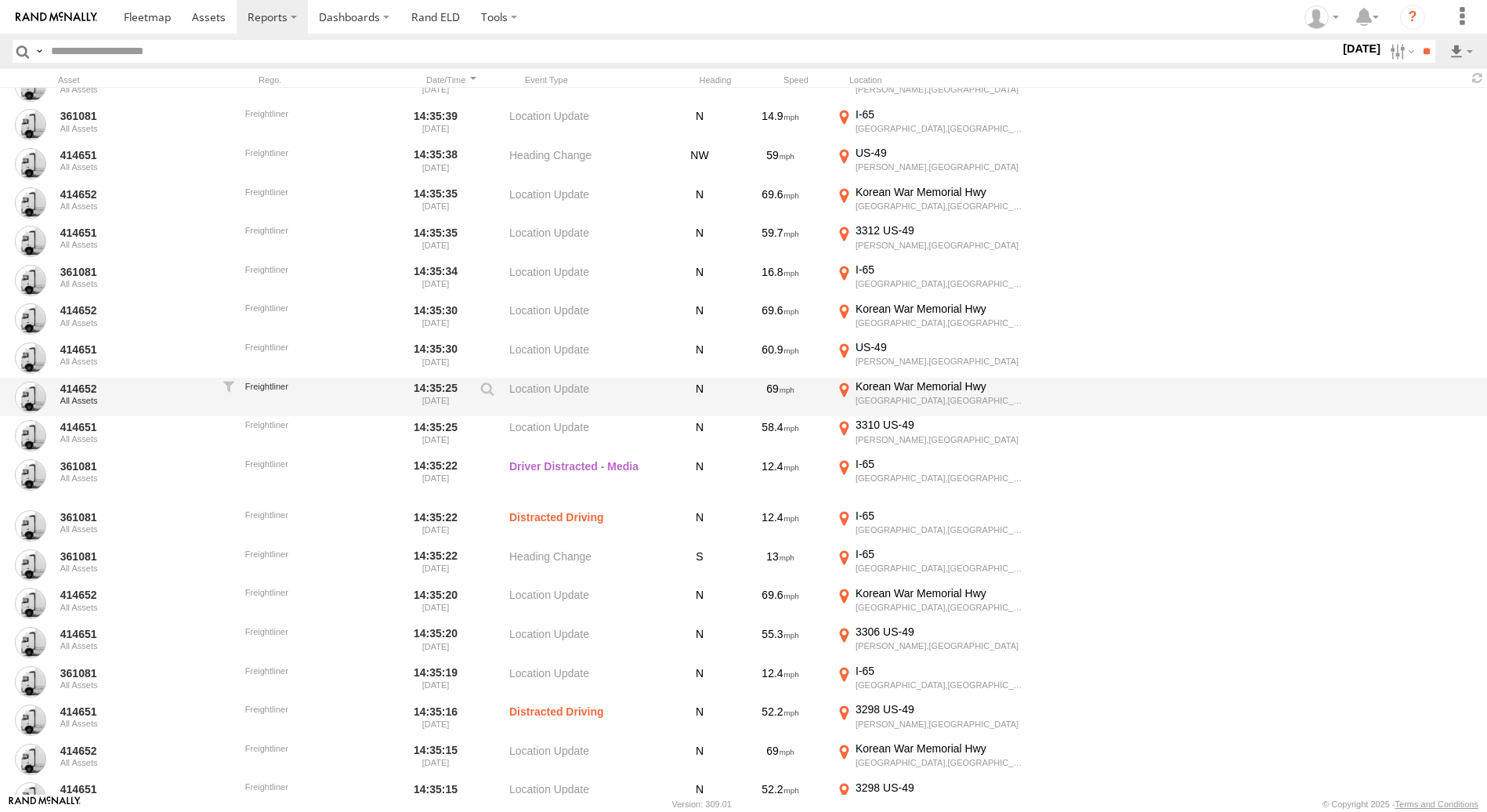
scroll to position [70197, 0]
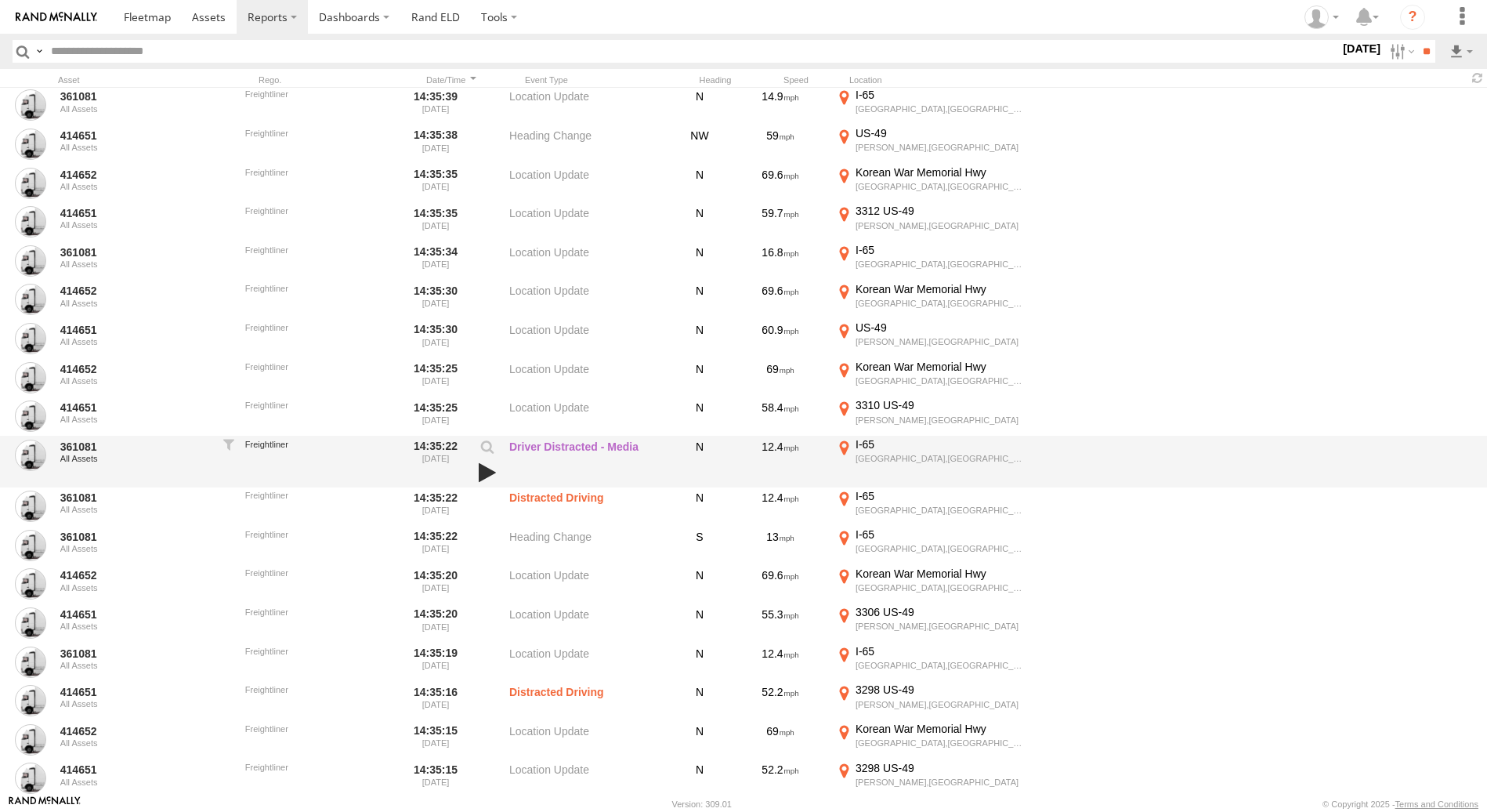
click at [486, 470] on link at bounding box center [487, 472] width 27 height 22
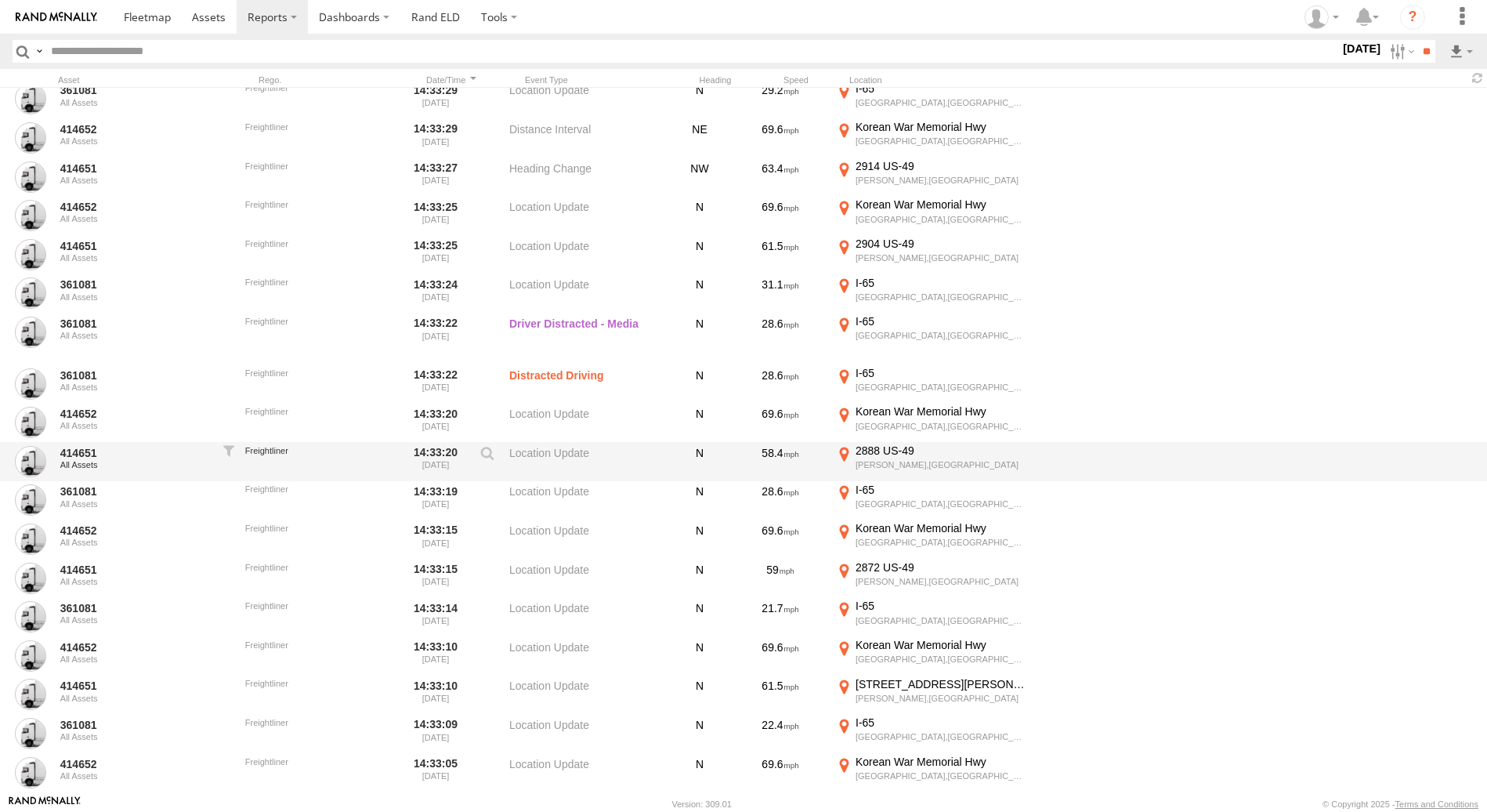
scroll to position [73644, 0]
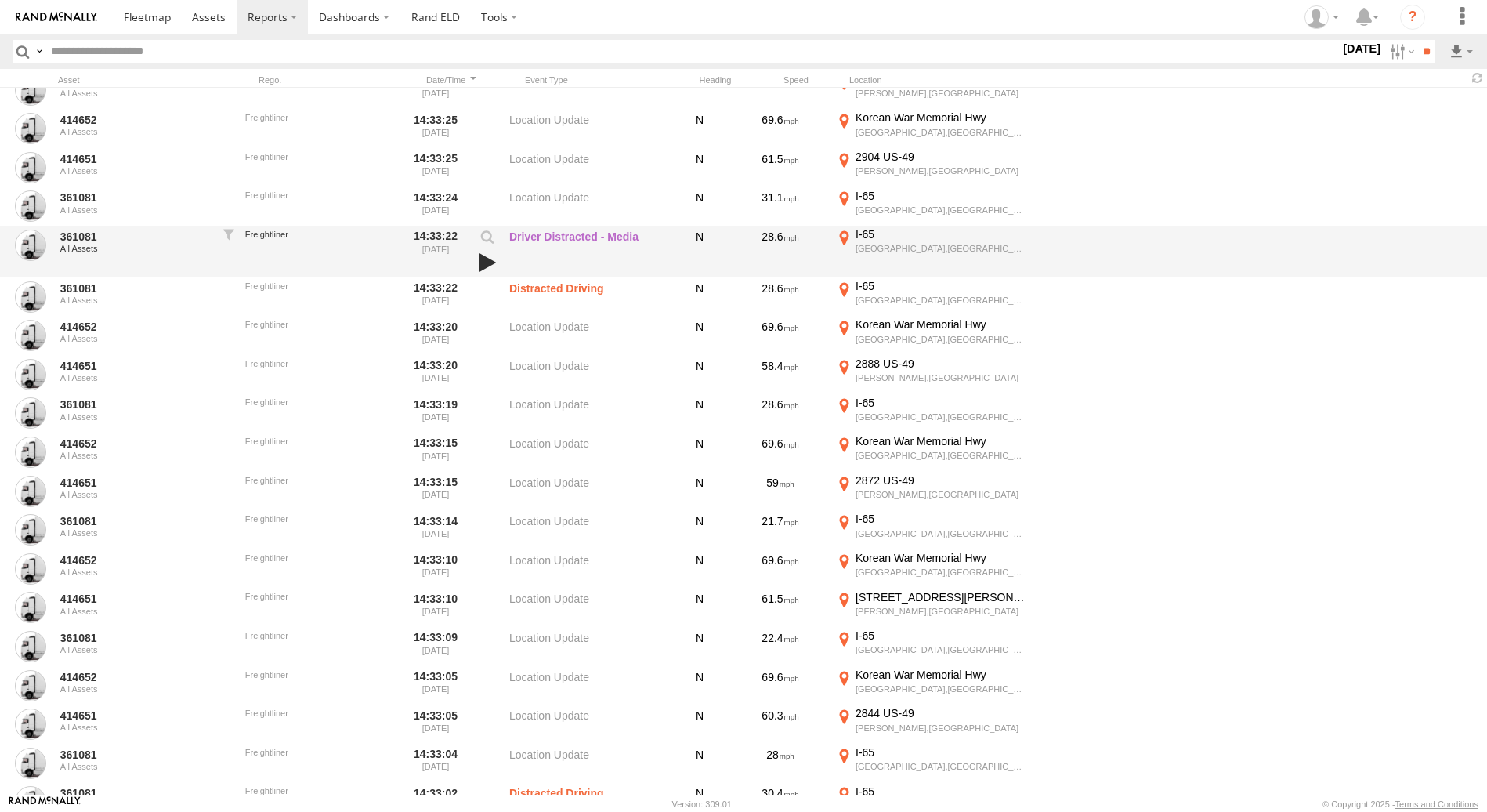
click at [483, 258] on link at bounding box center [487, 263] width 27 height 22
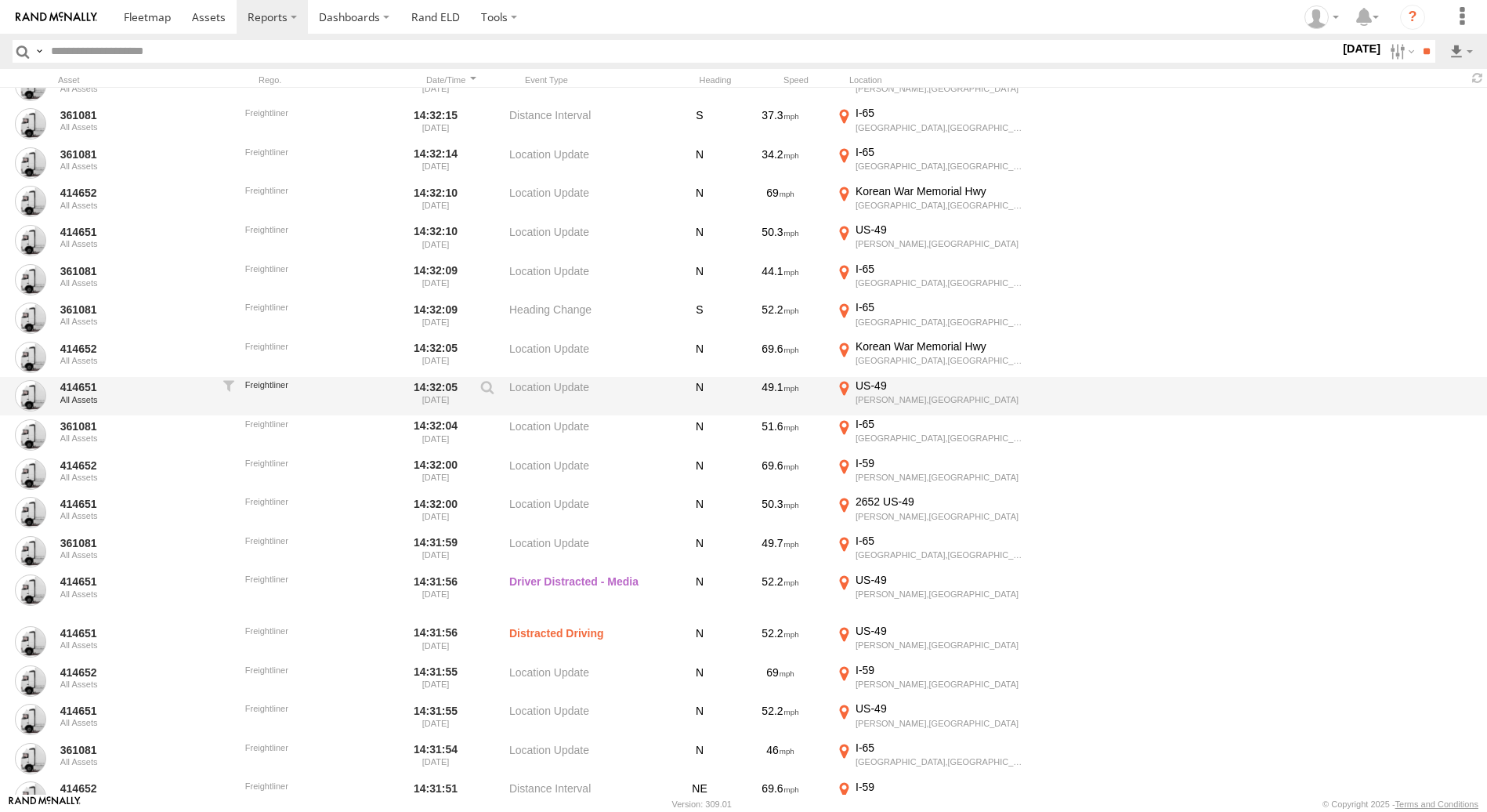
scroll to position [75916, 0]
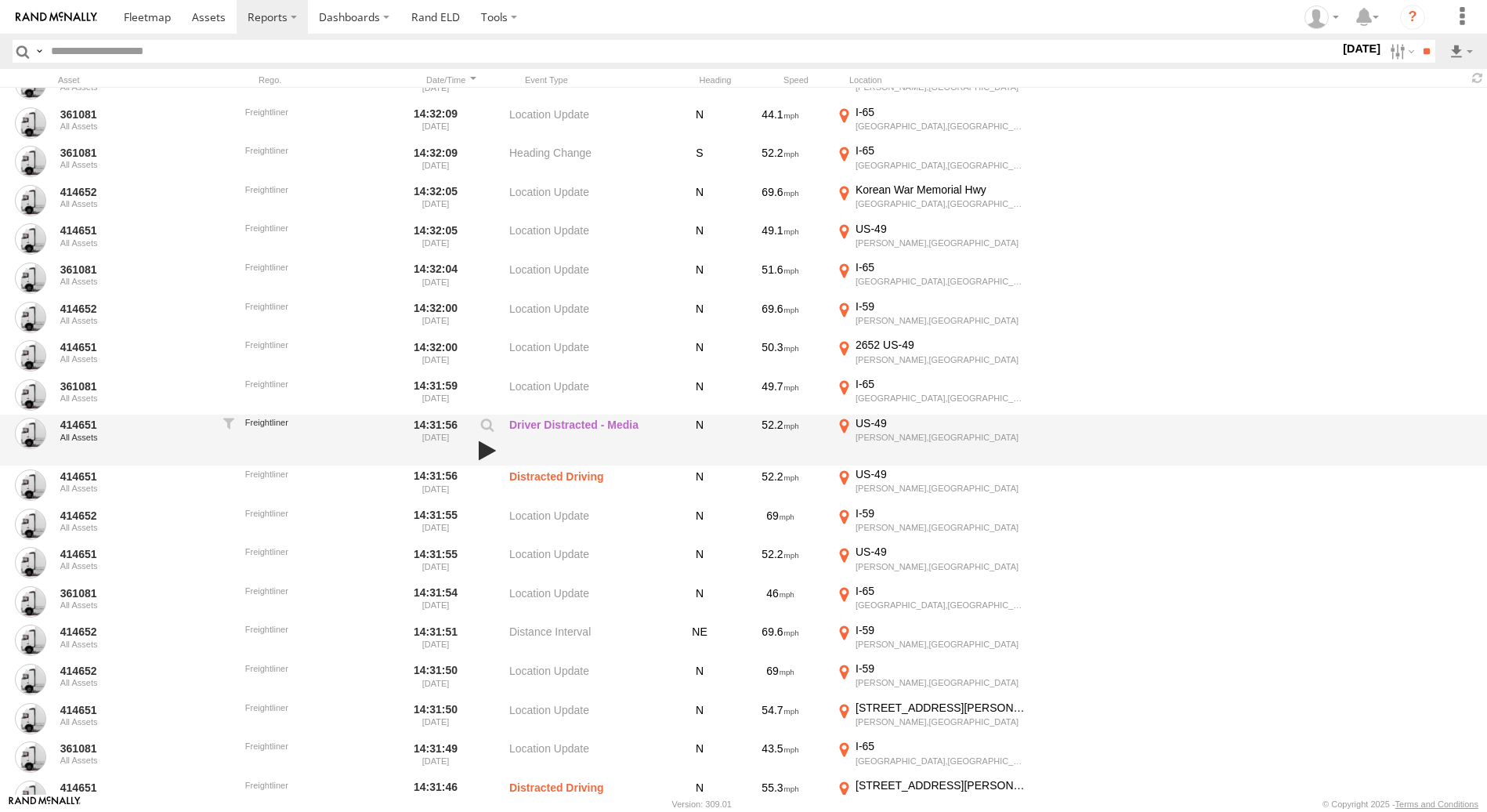
click at [479, 449] on link at bounding box center [487, 451] width 27 height 22
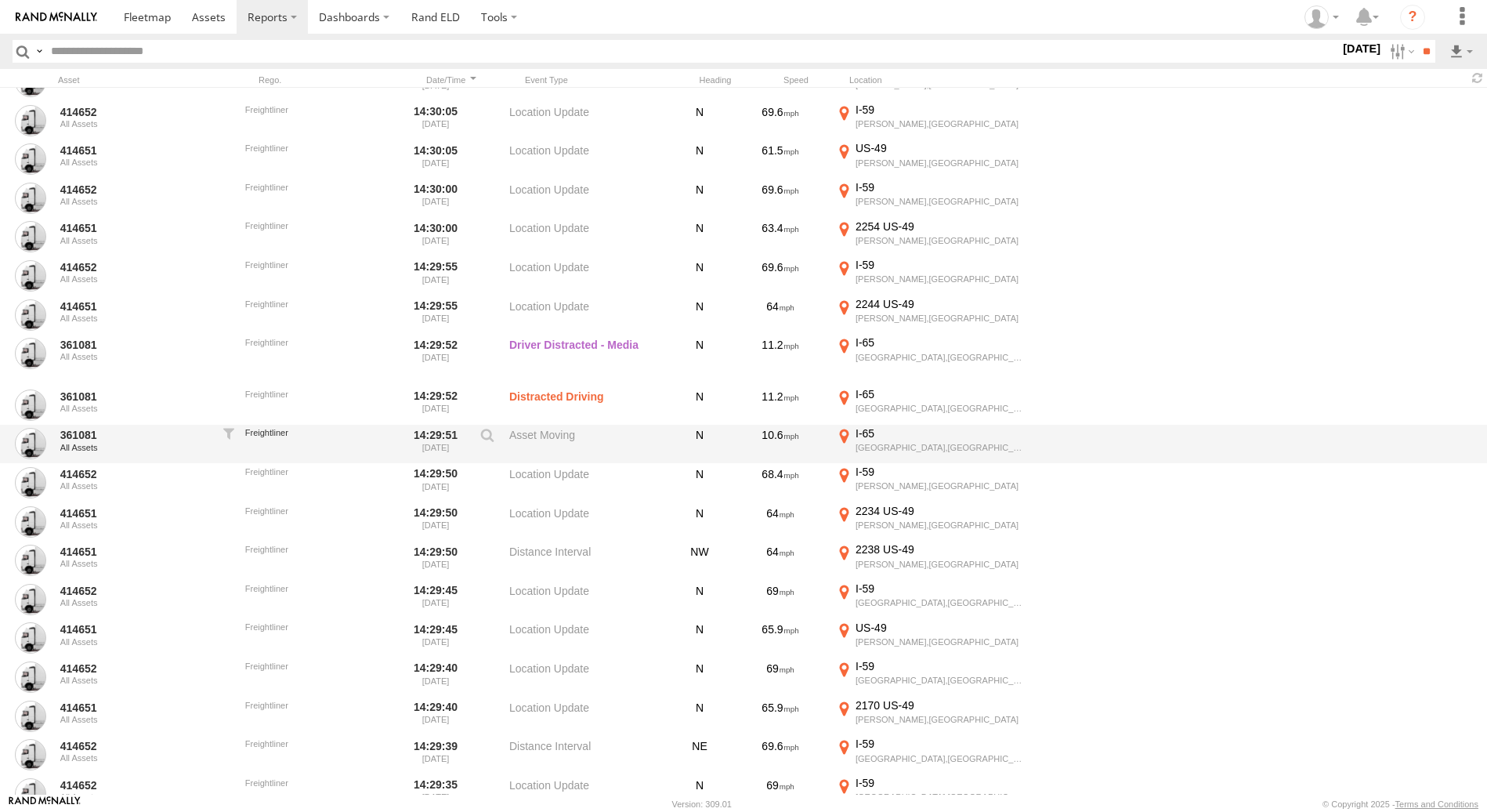
scroll to position [79990, 0]
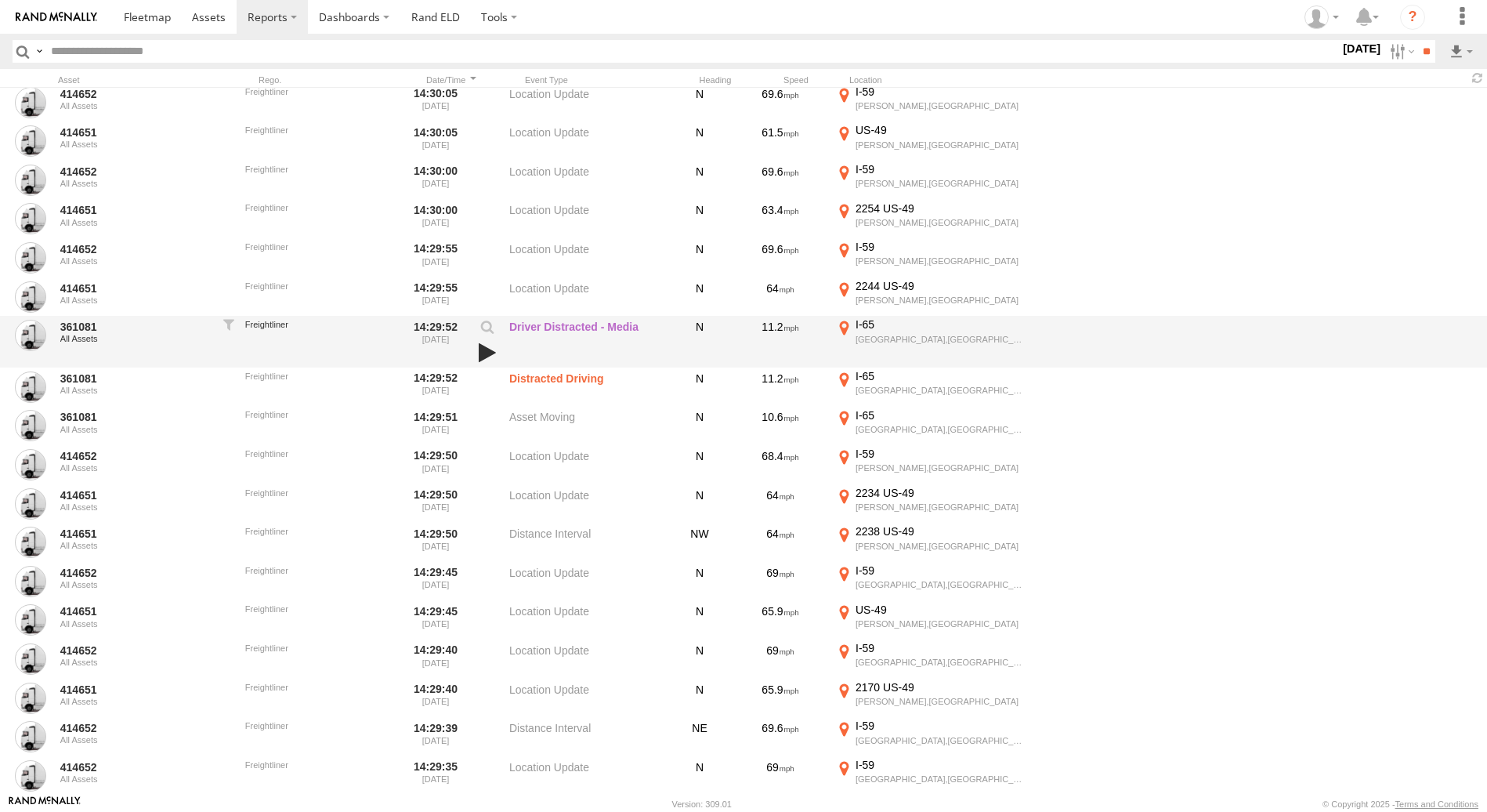
click at [486, 352] on link at bounding box center [487, 352] width 27 height 22
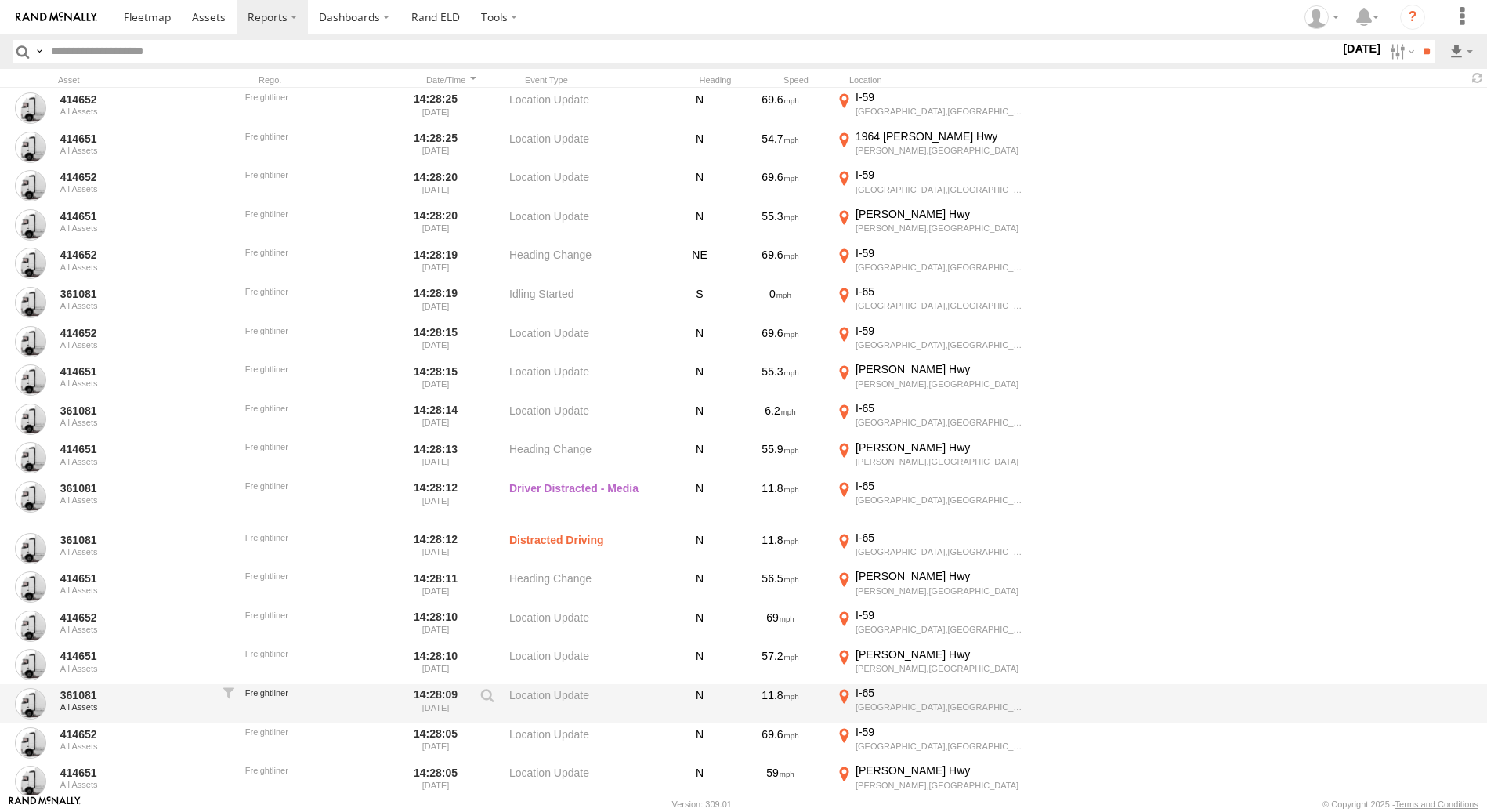
scroll to position [82576, 0]
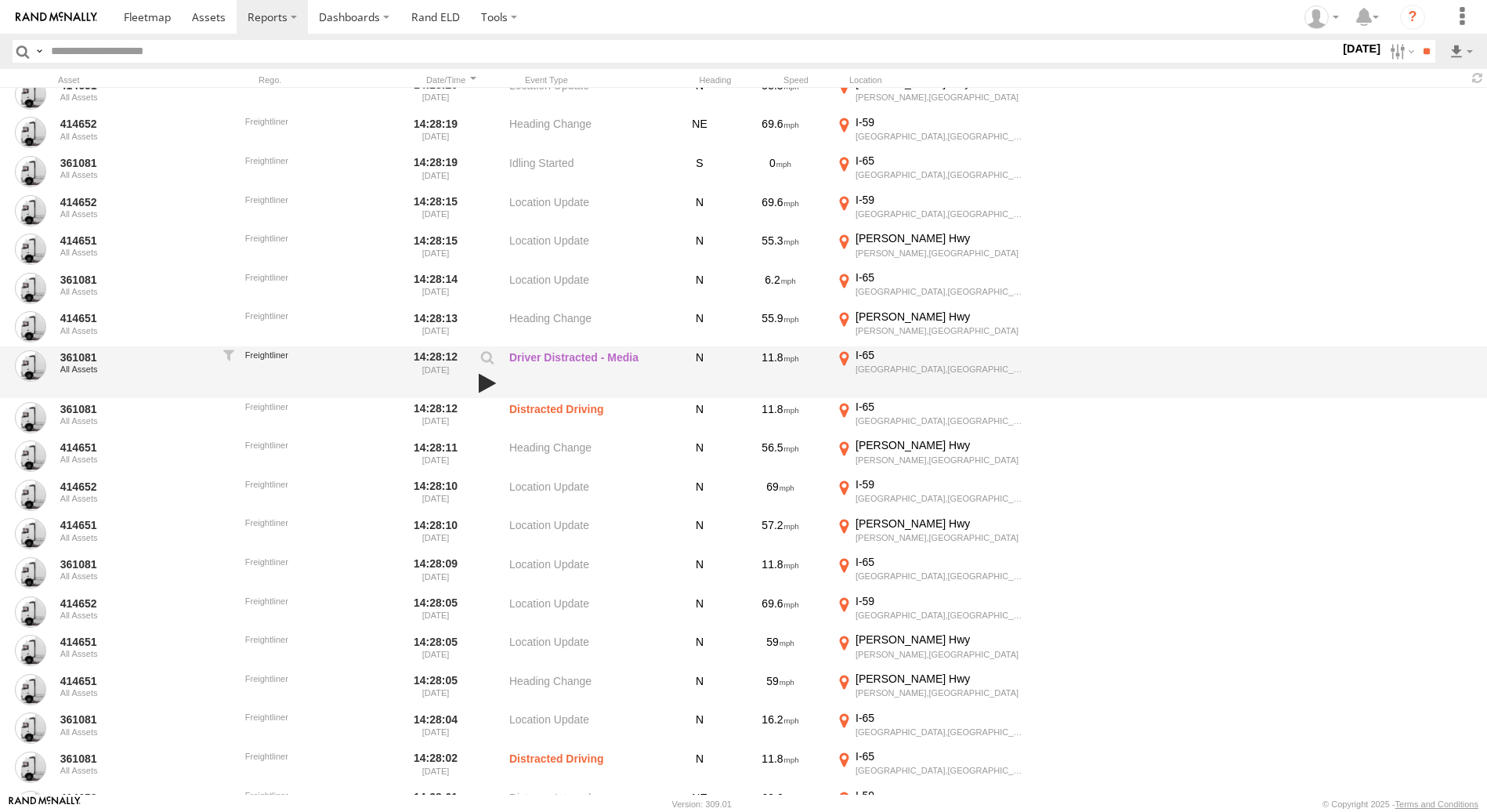
click at [483, 384] on link at bounding box center [487, 383] width 27 height 22
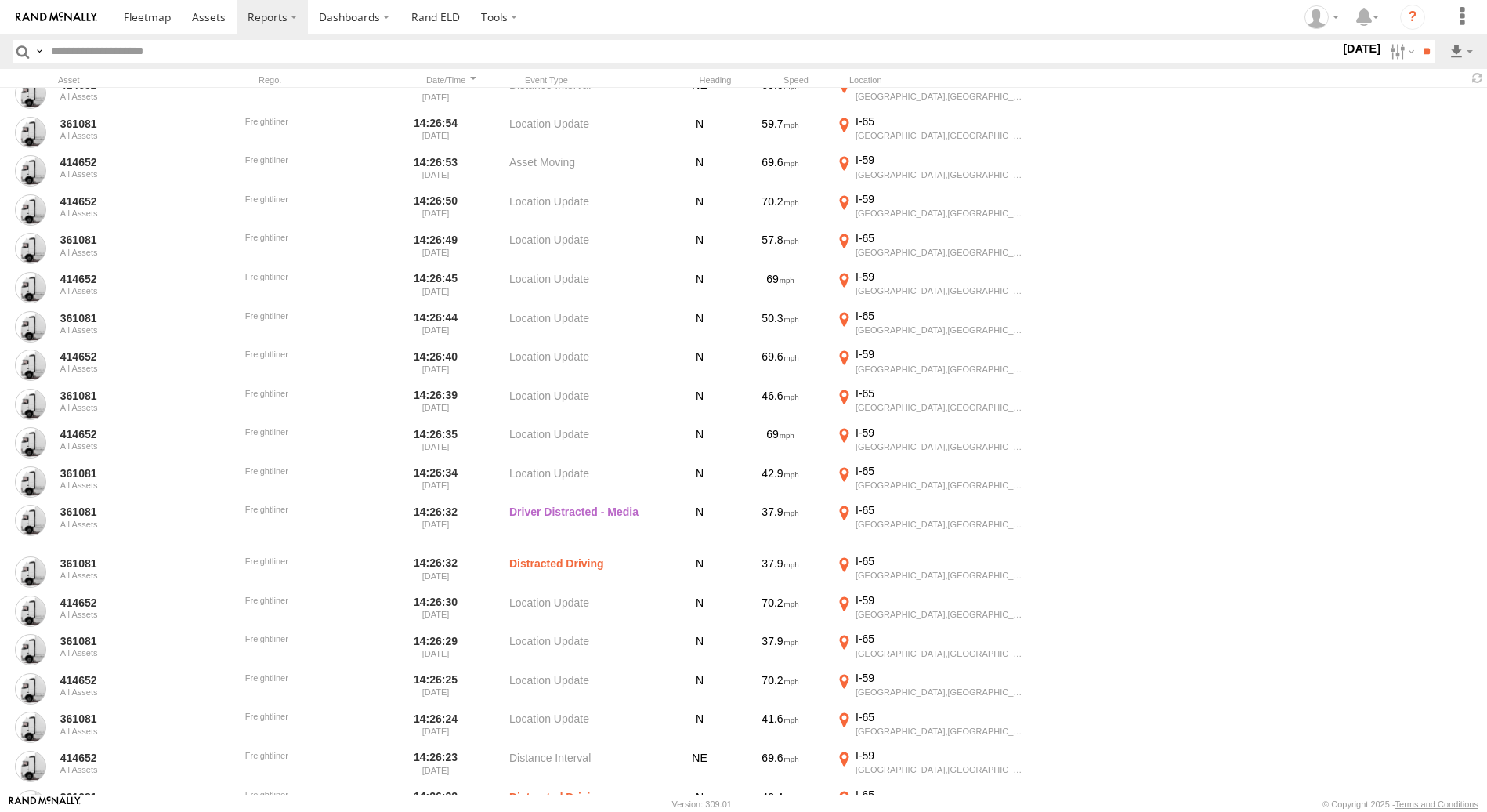
scroll to position [86023, 0]
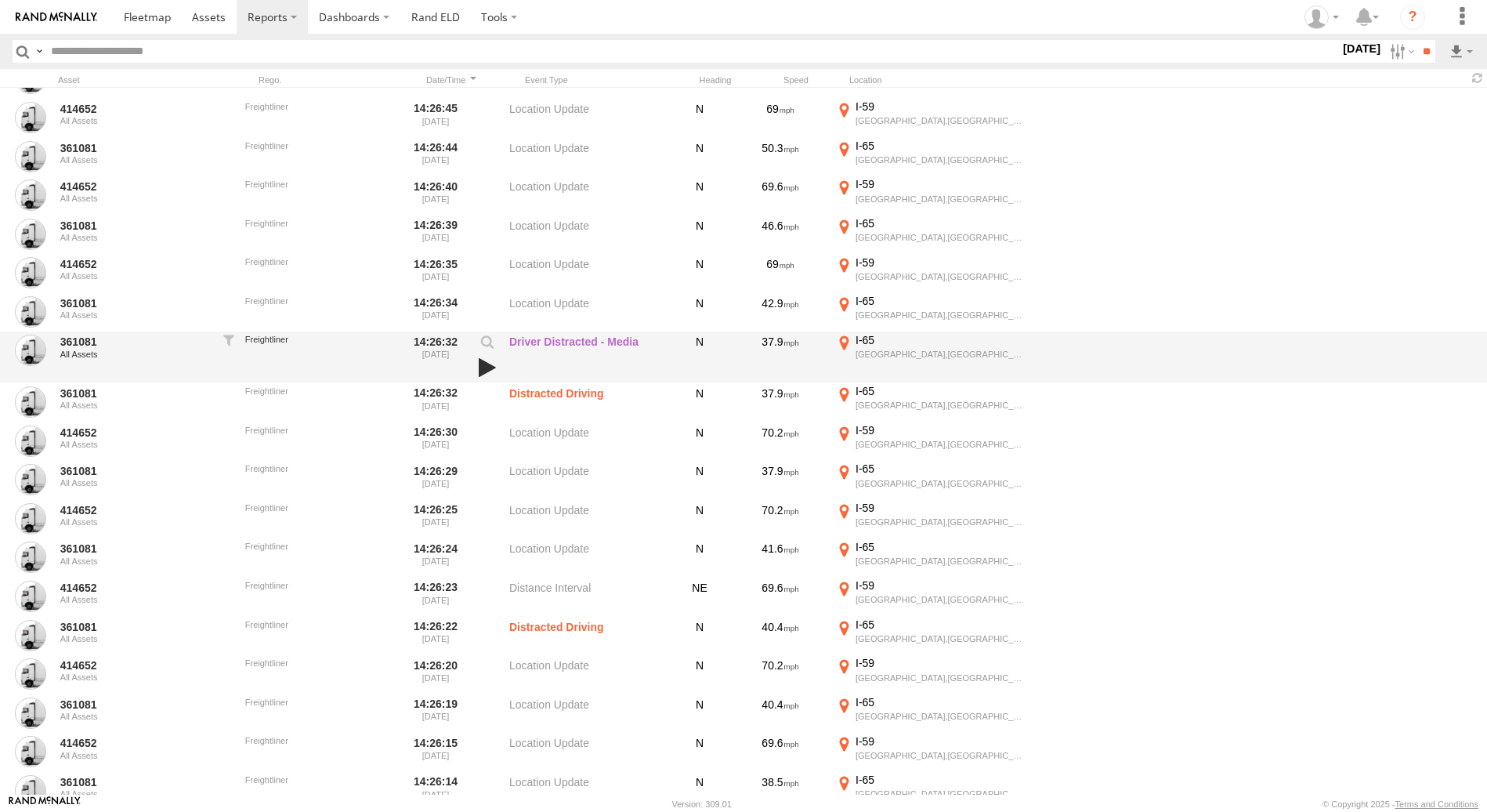
click at [490, 367] on link at bounding box center [487, 367] width 27 height 22
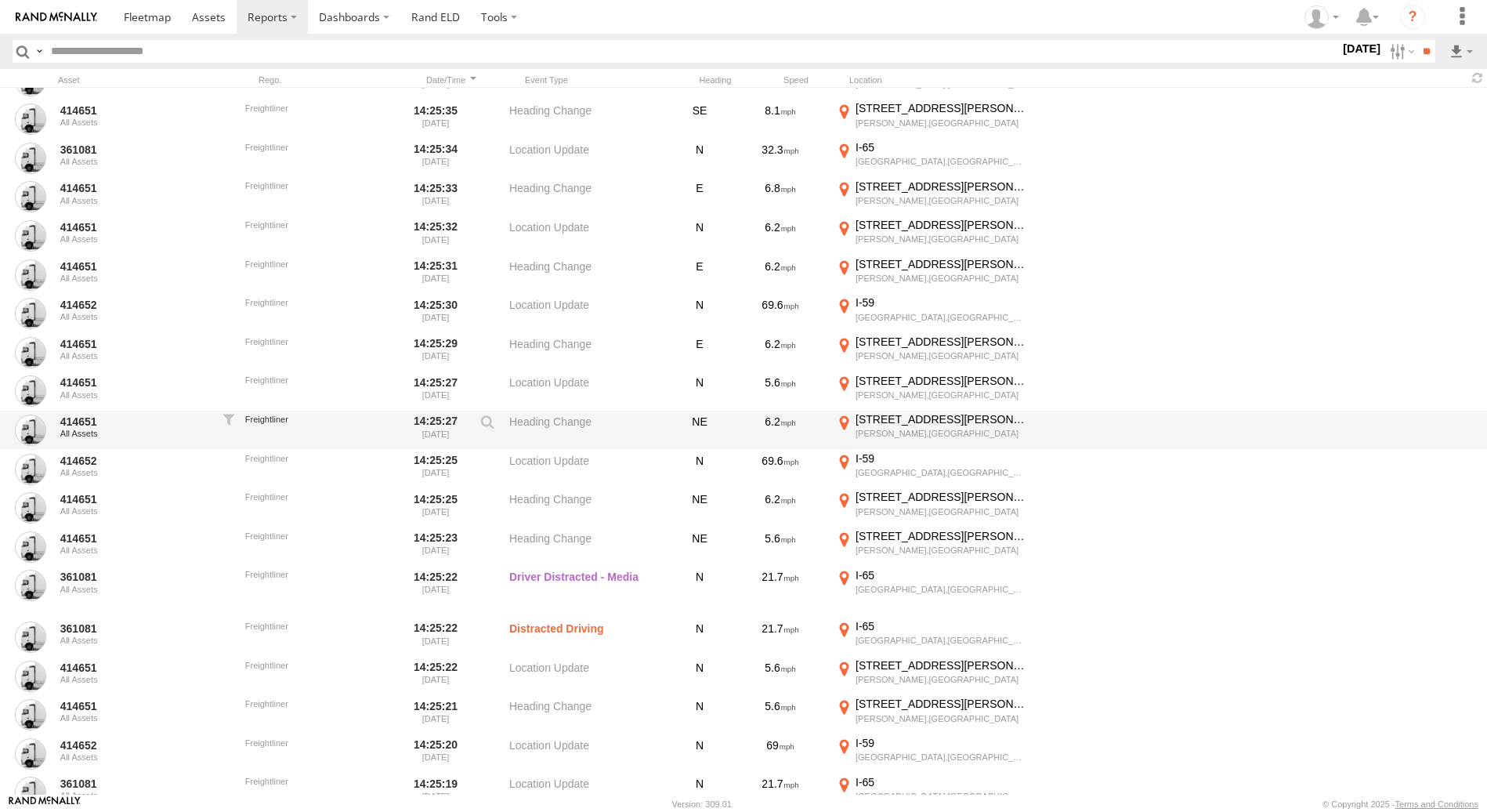
scroll to position [88059, 0]
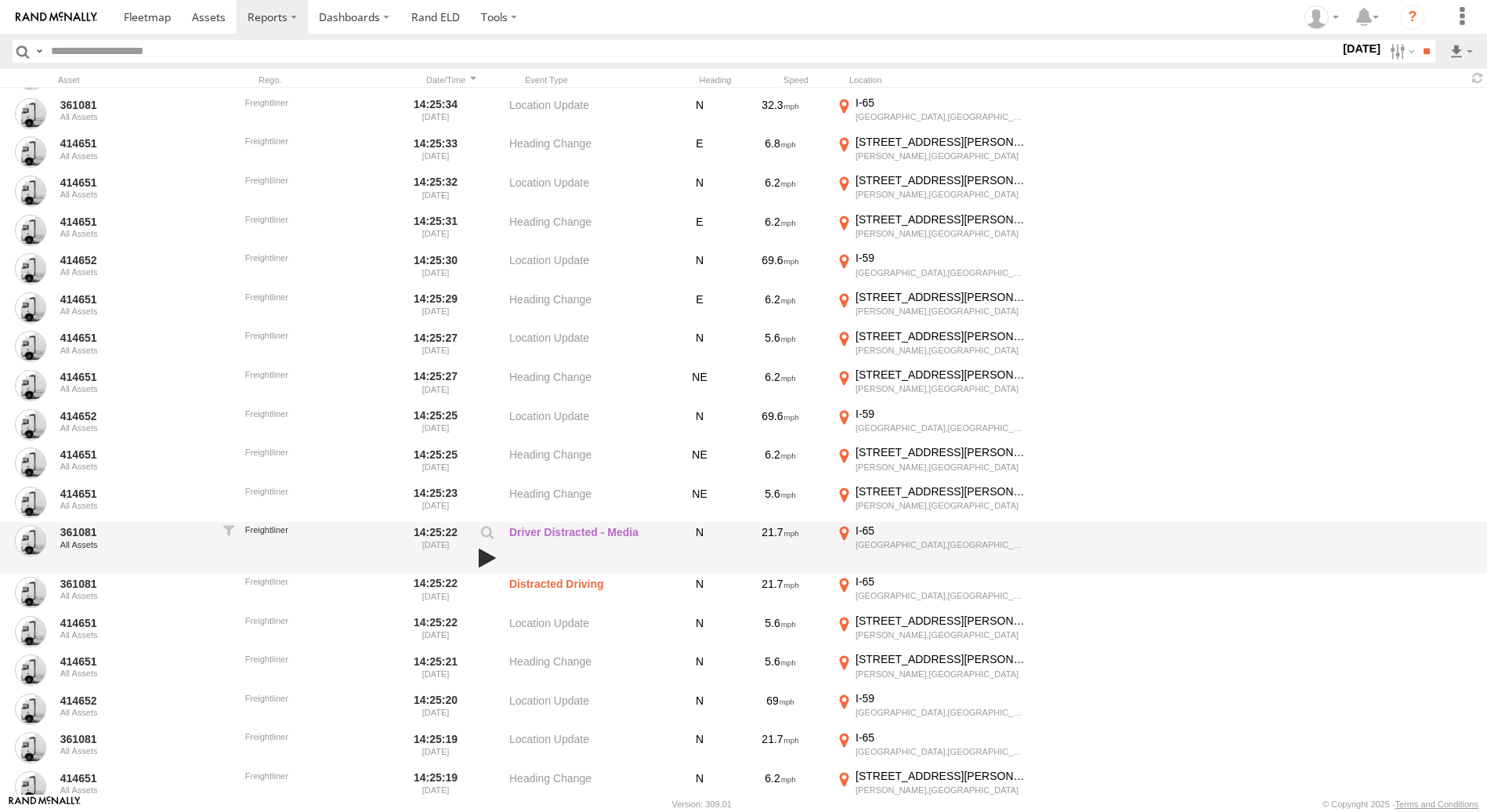
click at [491, 557] on link at bounding box center [487, 558] width 27 height 22
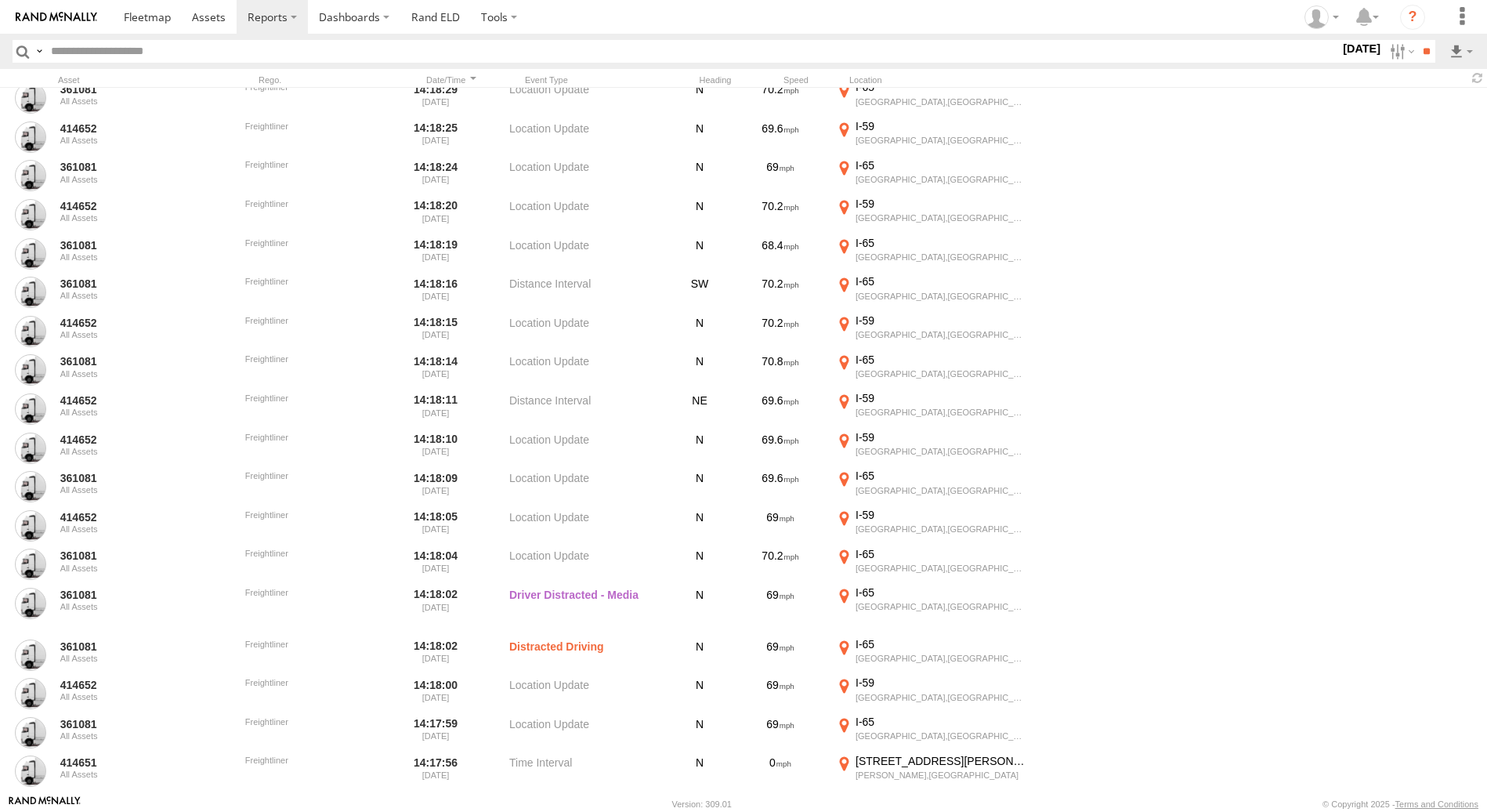
scroll to position [99576, 0]
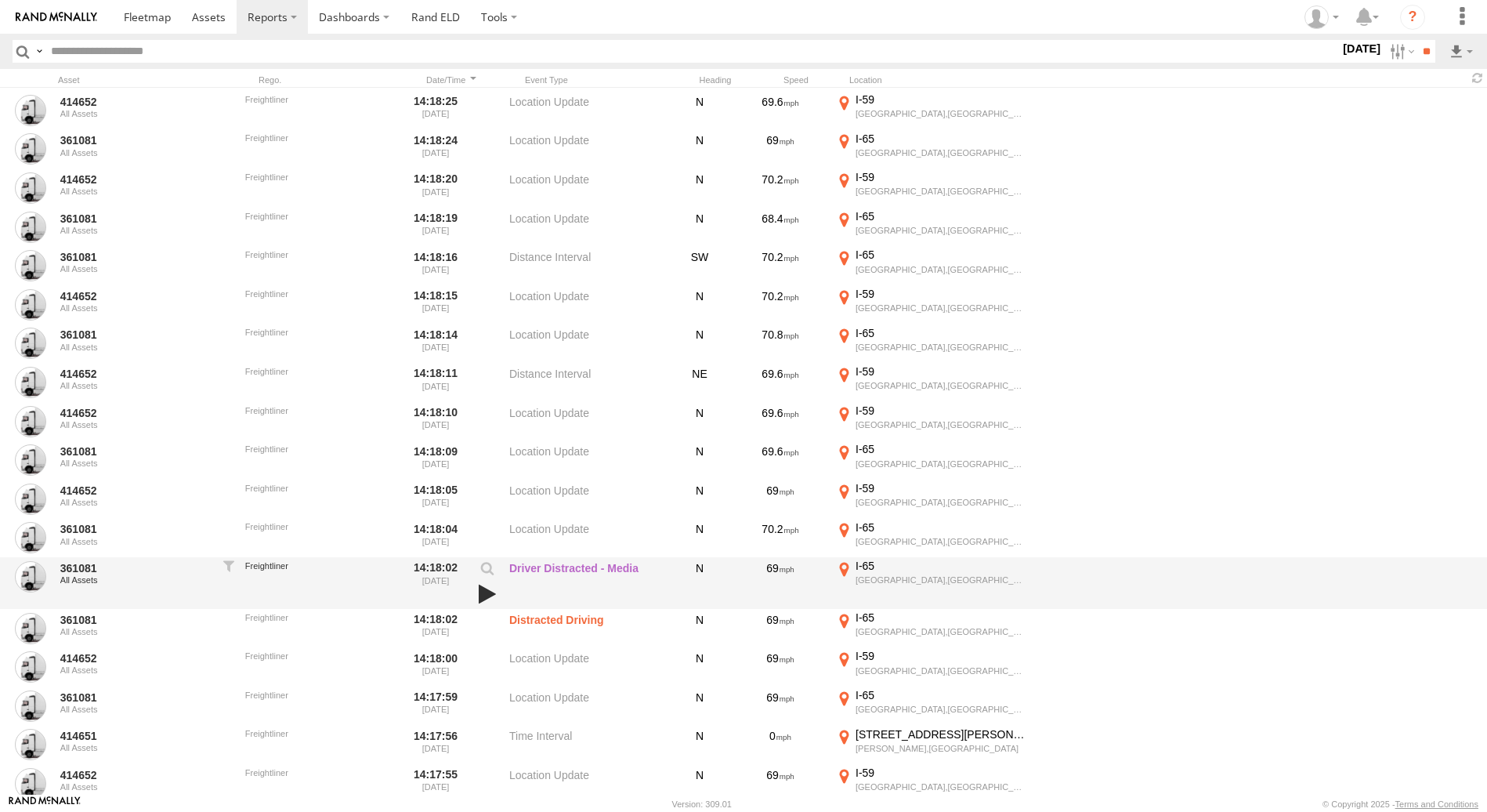
click at [487, 593] on link at bounding box center [487, 594] width 27 height 22
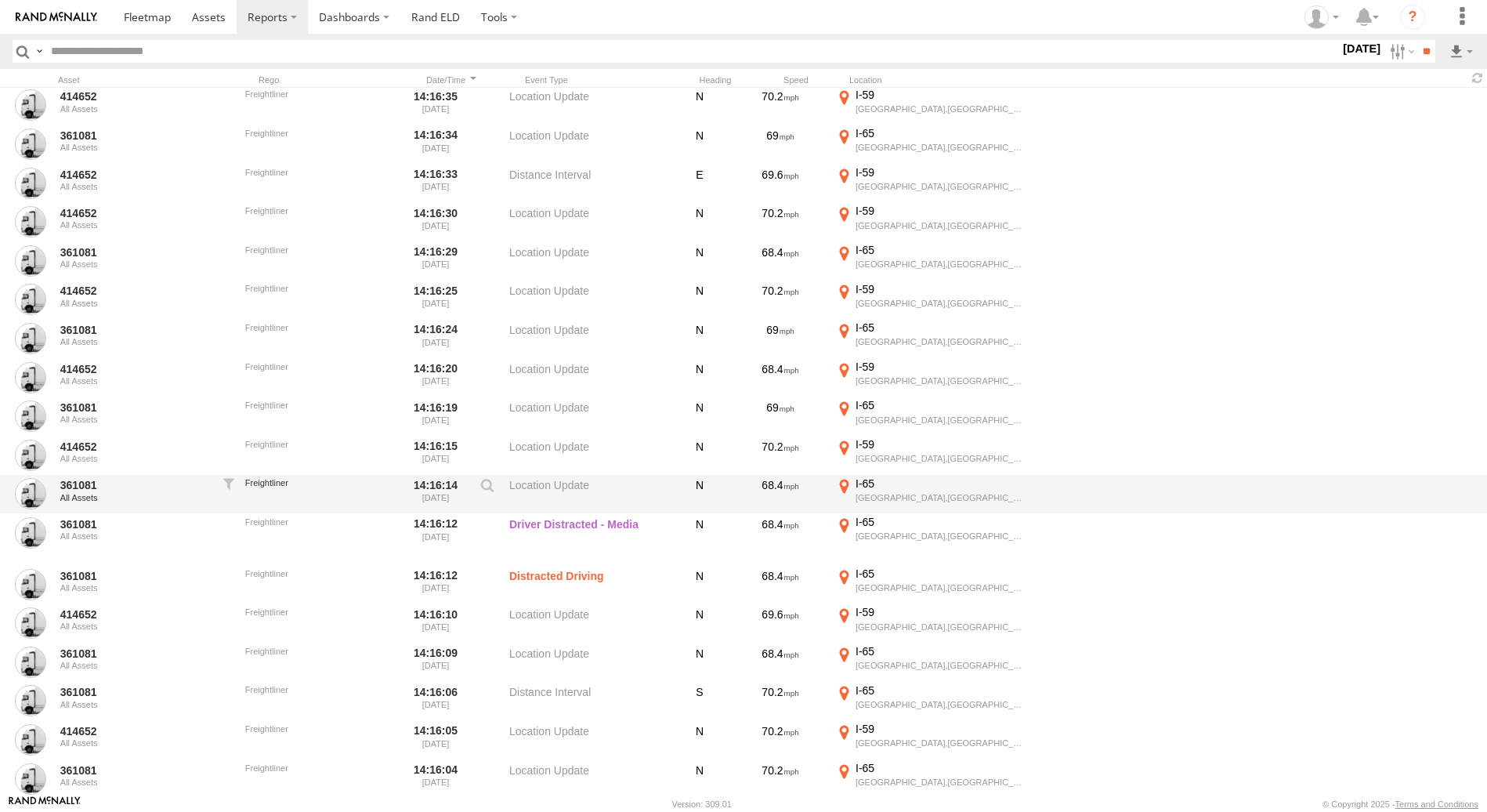
scroll to position [102161, 0]
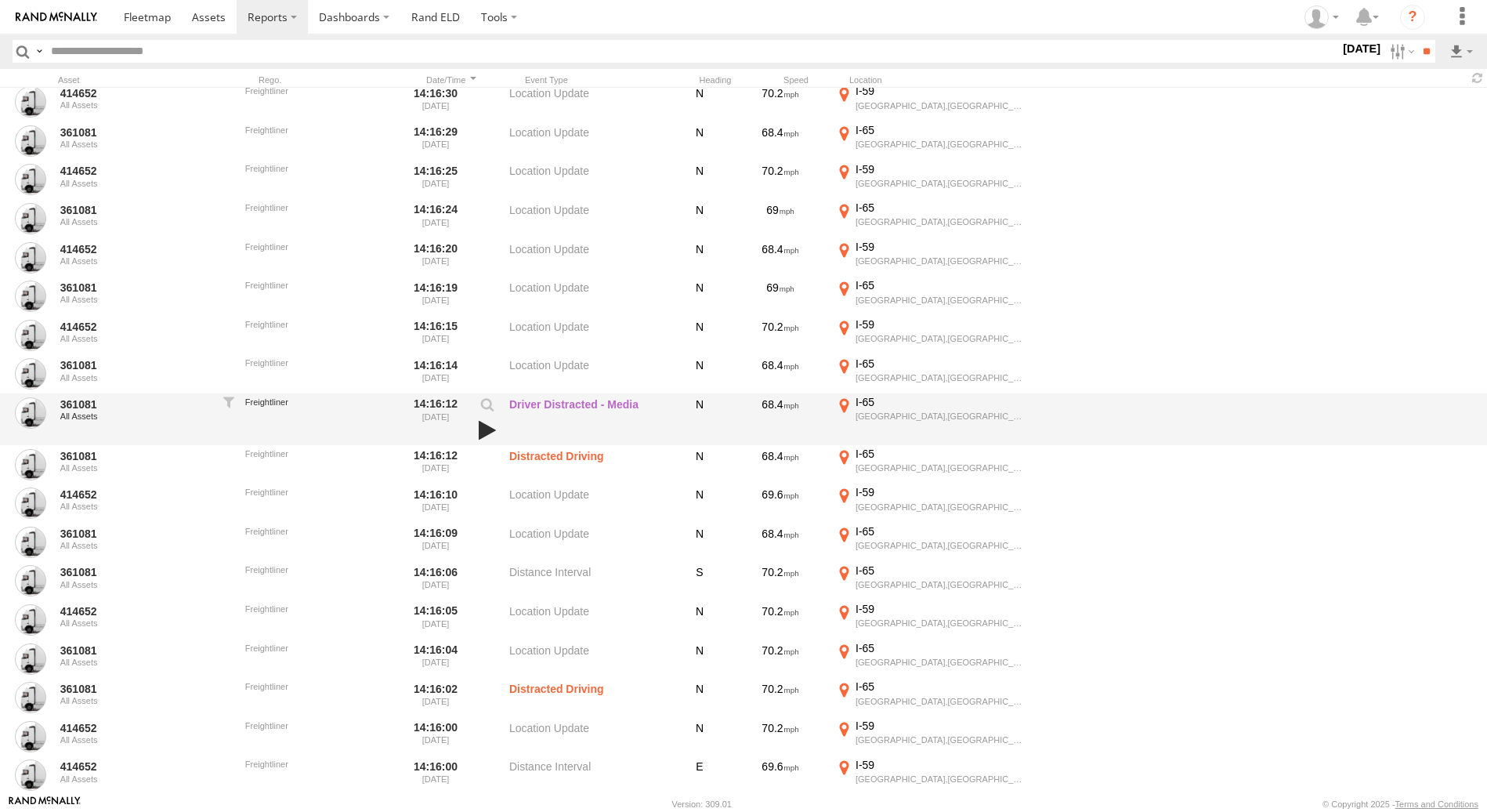
click at [480, 430] on link at bounding box center [487, 430] width 27 height 22
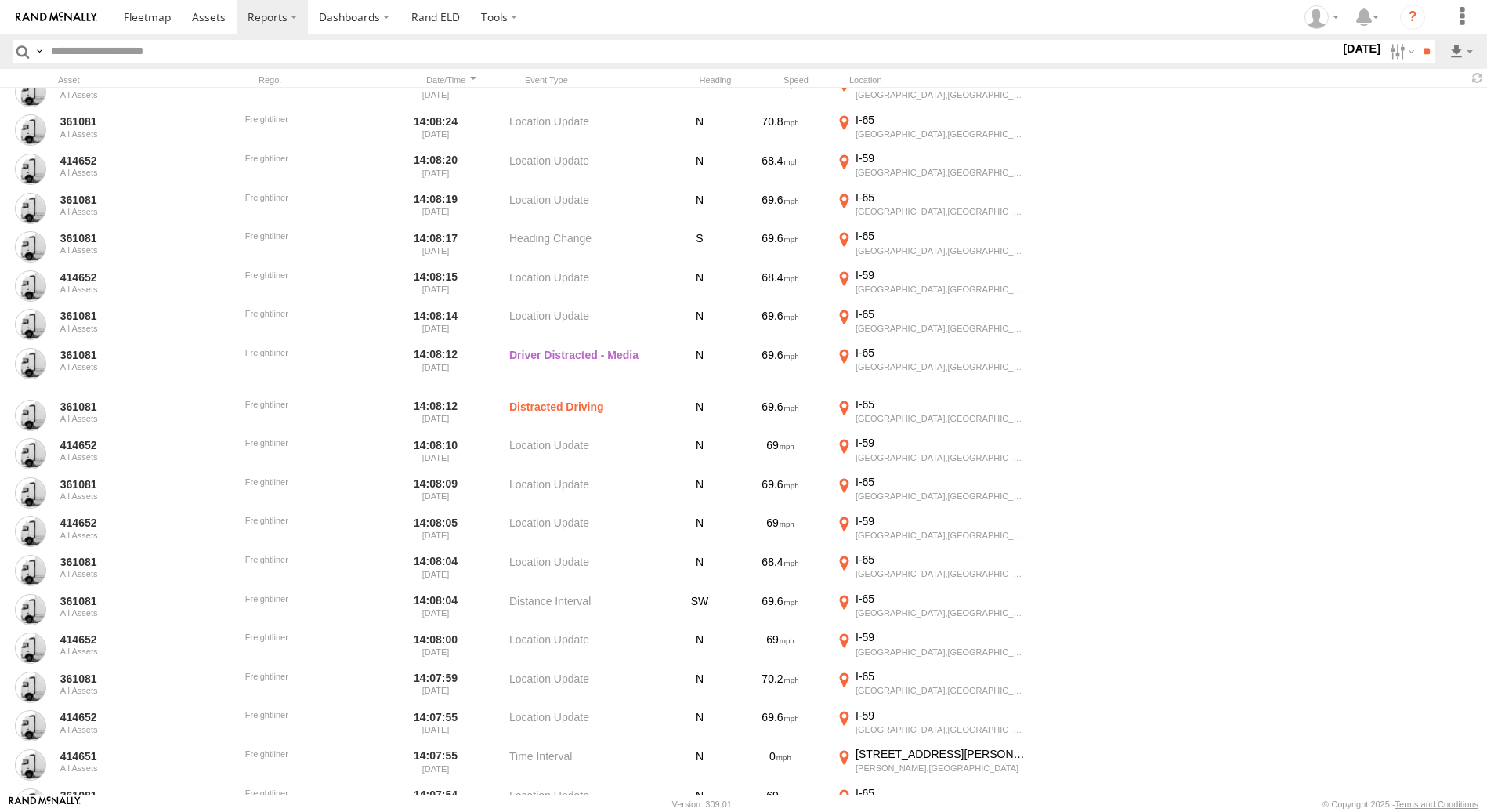
scroll to position [114619, 0]
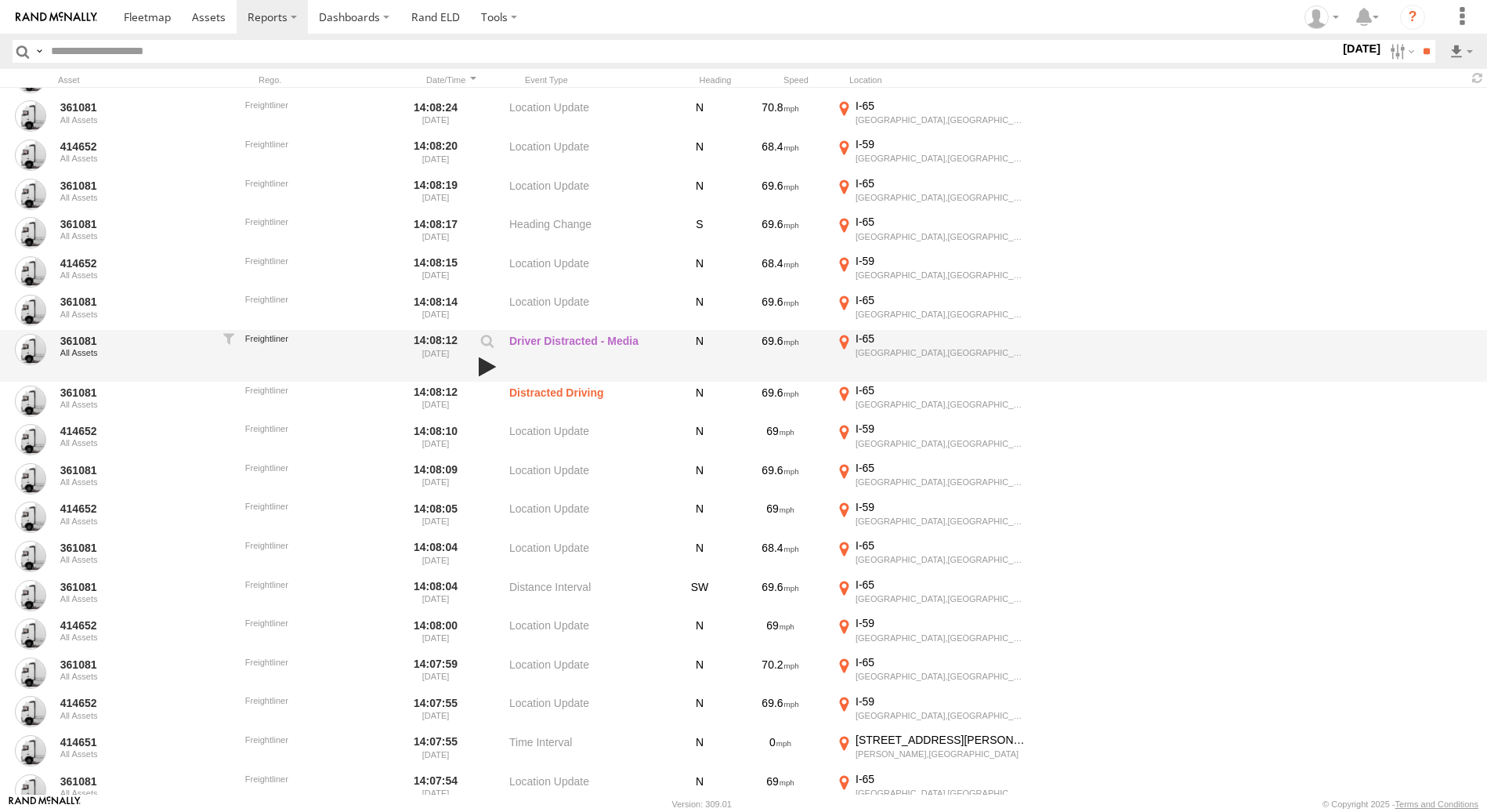
click at [488, 363] on link at bounding box center [487, 367] width 27 height 22
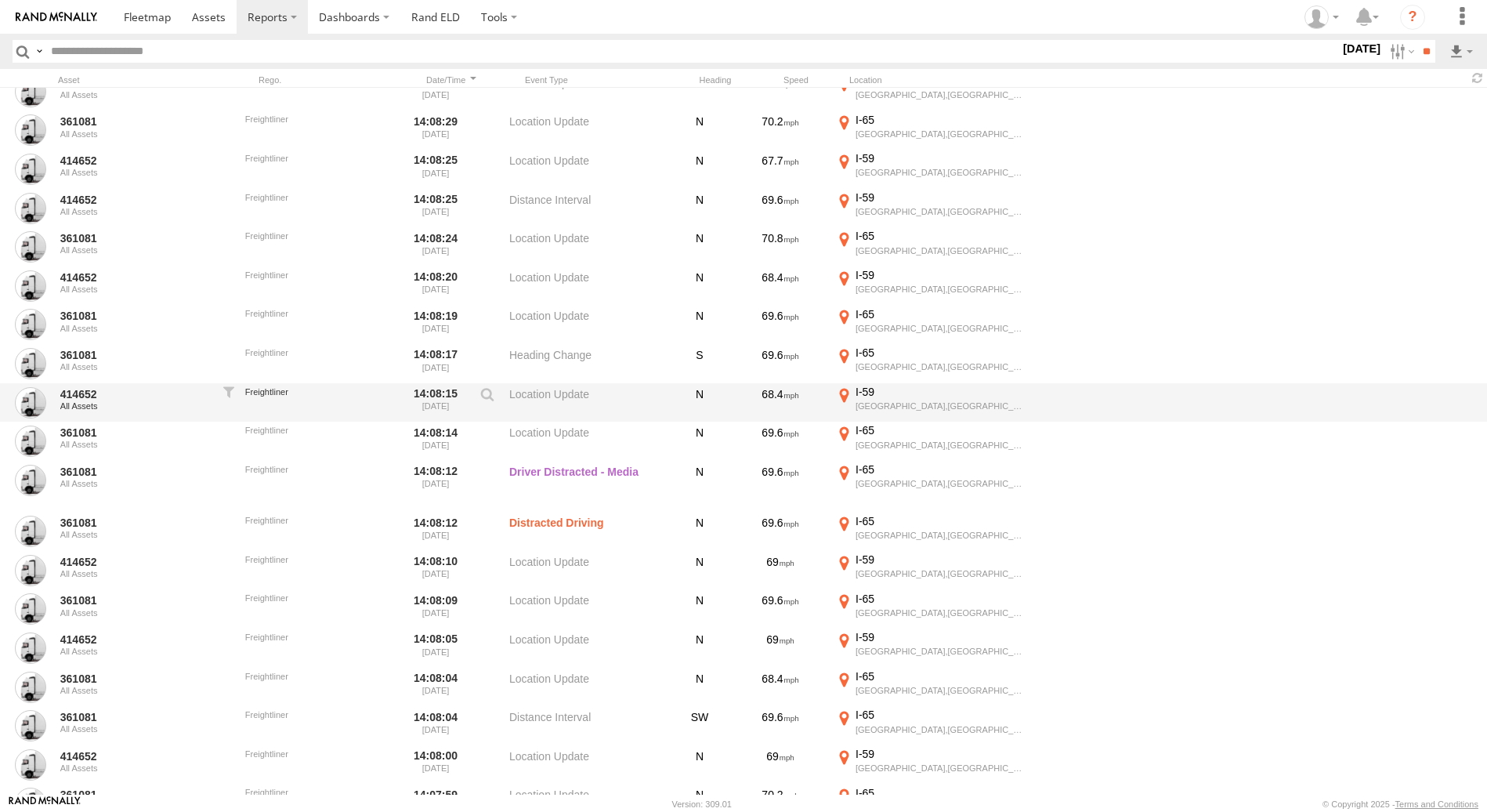
scroll to position [117047, 0]
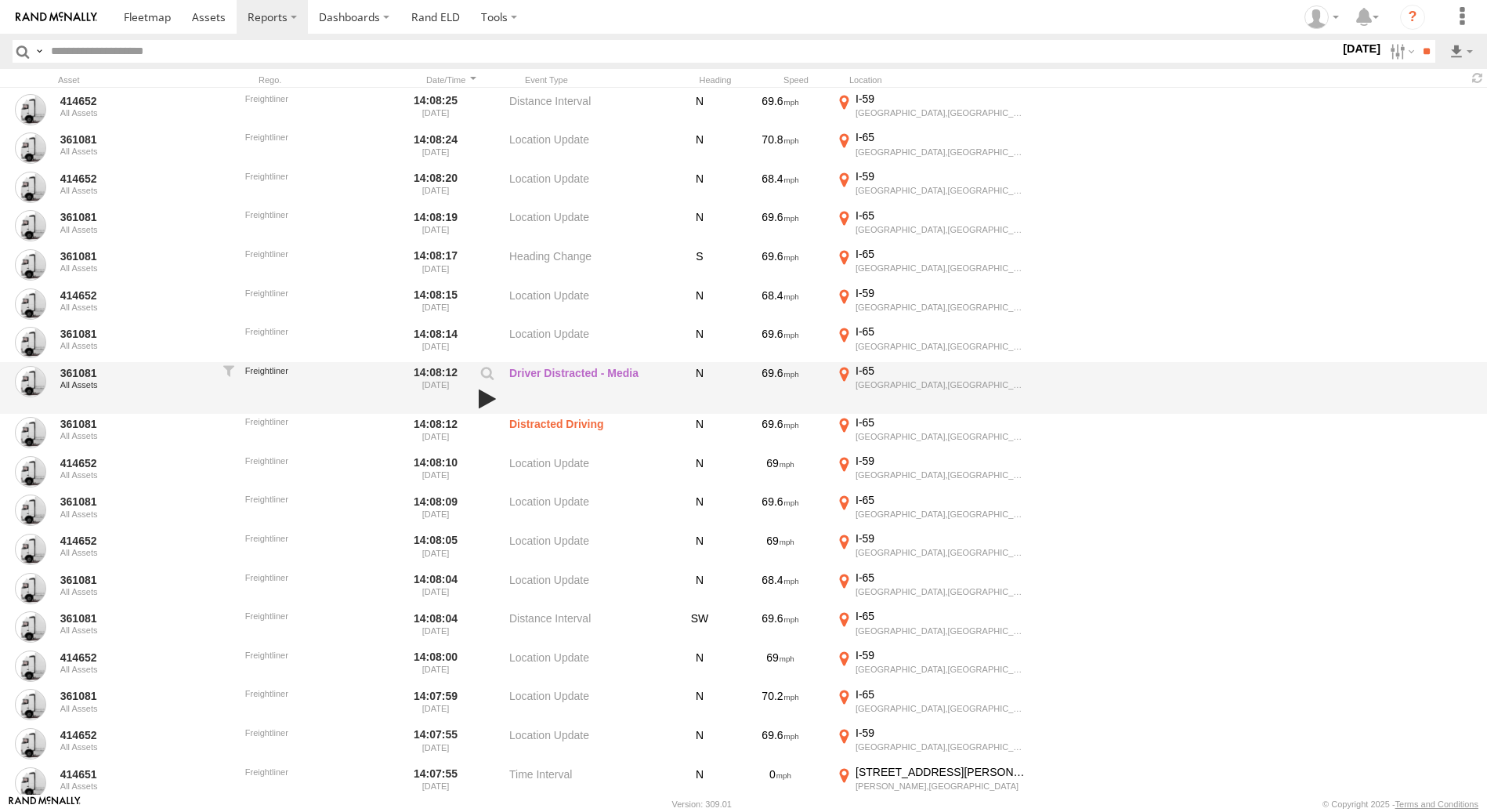
click at [490, 400] on link at bounding box center [487, 399] width 27 height 22
